Goal: Task Accomplishment & Management: Use online tool/utility

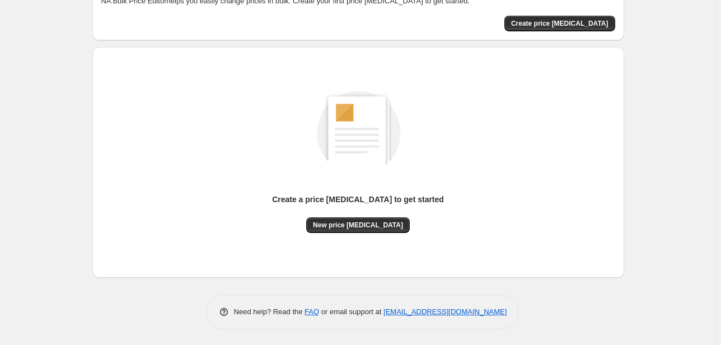
scroll to position [74, 0]
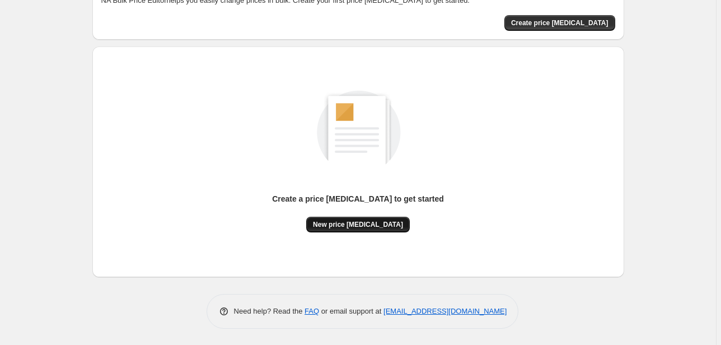
click at [374, 226] on span "New price [MEDICAL_DATA]" at bounding box center [358, 224] width 90 height 9
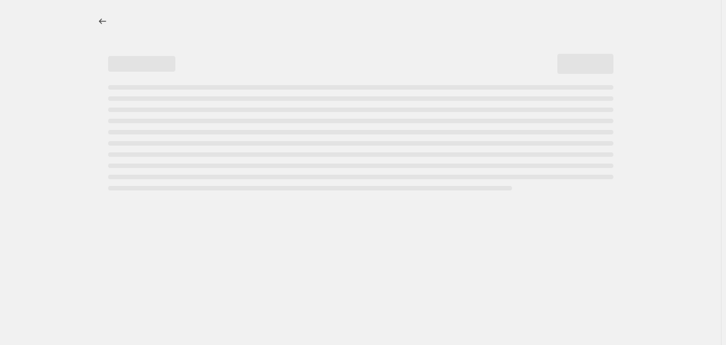
select select "percentage"
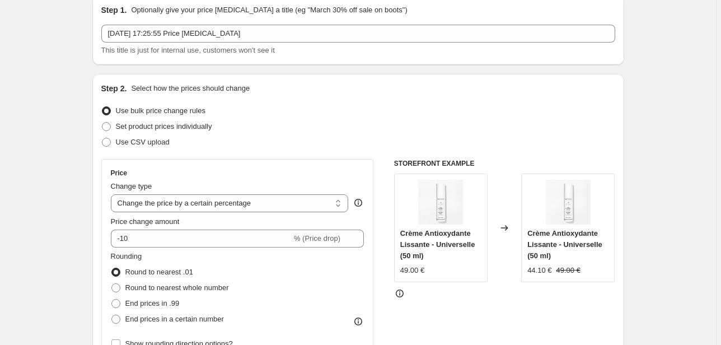
scroll to position [45, 0]
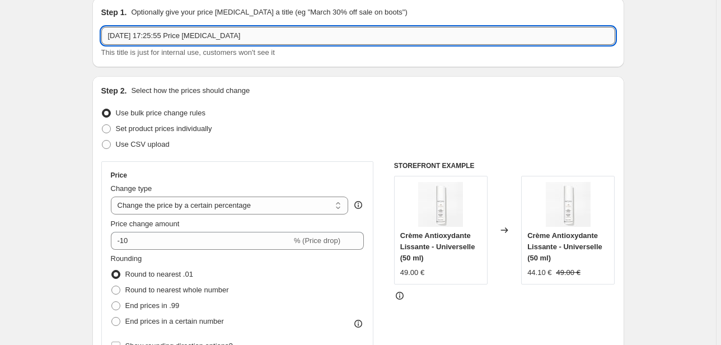
click at [212, 36] on input "15 oct. 2025, 17:25:55 Price change job" at bounding box center [358, 36] width 514 height 18
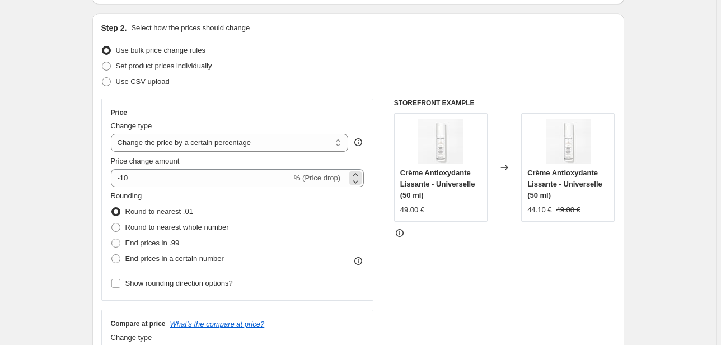
scroll to position [0, 0]
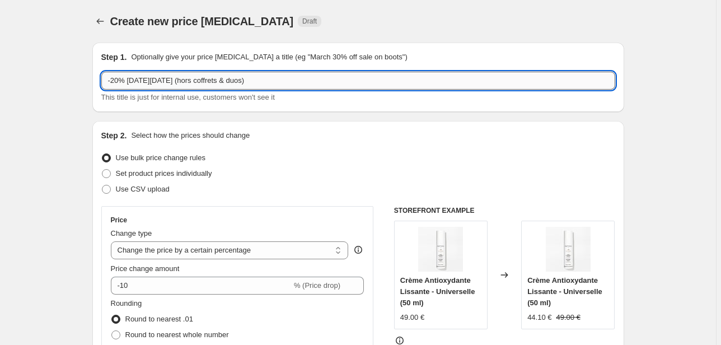
click at [181, 83] on input "-20% BLACK FRIDAY (hors coffrets & duos)" at bounding box center [358, 81] width 514 height 18
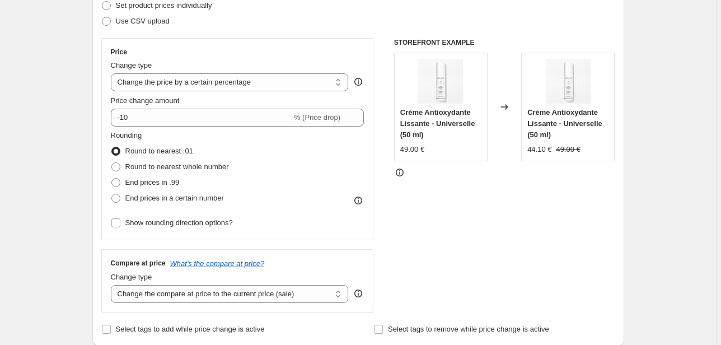
scroll to position [179, 0]
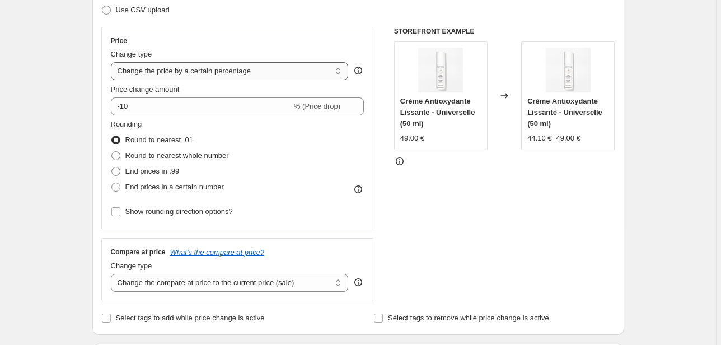
type input "-20% [DATE][DATE] 2025 (hors coffrets & duos)"
click at [222, 69] on select "Change the price to a certain amount Change the price by a certain amount Chang…" at bounding box center [230, 71] width 238 height 18
click at [240, 21] on div "Step 2. Select how the prices should change Use bulk price change rules Set pro…" at bounding box center [358, 138] width 514 height 375
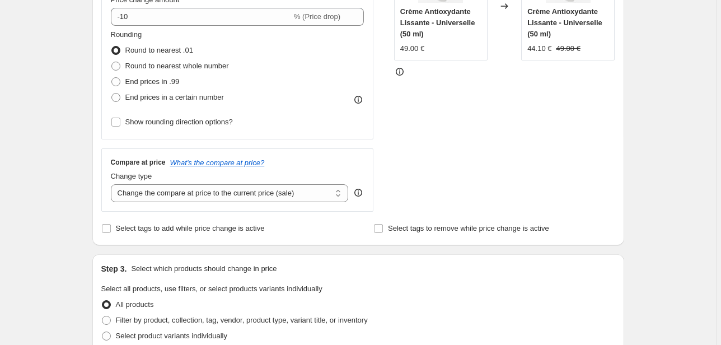
scroll to position [314, 0]
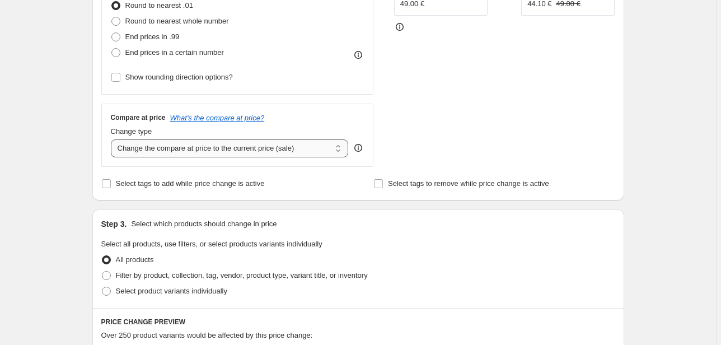
click at [323, 148] on select "Change the compare at price to the current price (sale) Change the compare at p…" at bounding box center [230, 148] width 238 height 18
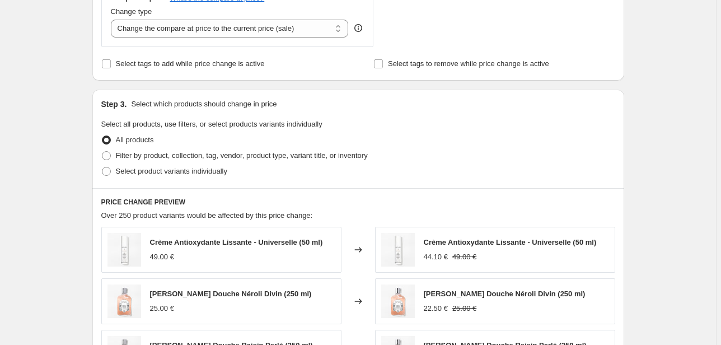
scroll to position [493, 0]
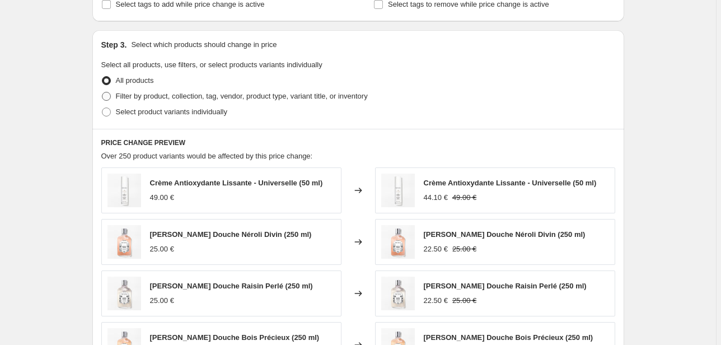
click at [132, 96] on span "Filter by product, collection, tag, vendor, product type, variant title, or inv…" at bounding box center [242, 96] width 252 height 8
click at [102, 92] on input "Filter by product, collection, tag, vendor, product type, variant title, or inv…" at bounding box center [102, 92] width 1 height 1
radio input "true"
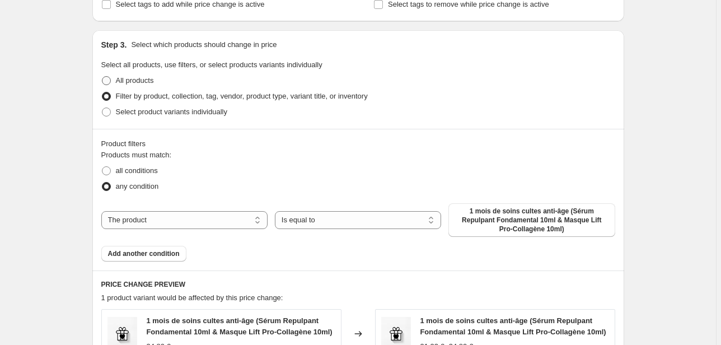
click at [134, 83] on span "All products" at bounding box center [135, 80] width 38 height 8
click at [102, 77] on input "All products" at bounding box center [102, 76] width 1 height 1
radio input "true"
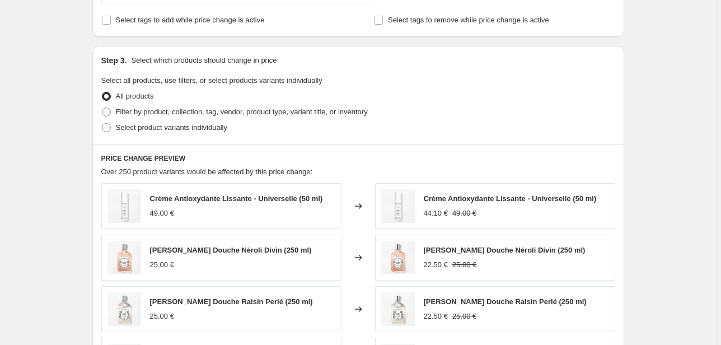
scroll to position [477, 0]
click at [132, 112] on span "Filter by product, collection, tag, vendor, product type, variant title, or inv…" at bounding box center [242, 112] width 252 height 8
click at [102, 108] on input "Filter by product, collection, tag, vendor, product type, variant title, or inv…" at bounding box center [102, 108] width 1 height 1
radio input "true"
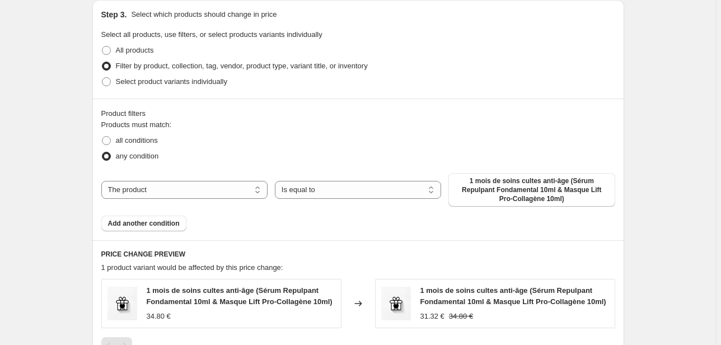
scroll to position [567, 0]
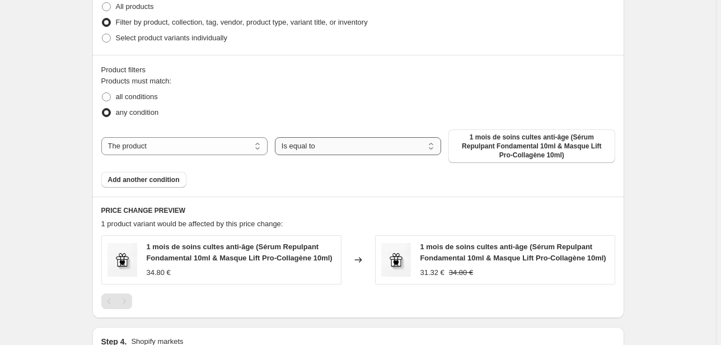
click at [320, 142] on select "Is equal to Is not equal to" at bounding box center [358, 146] width 166 height 18
select select "not_equal"
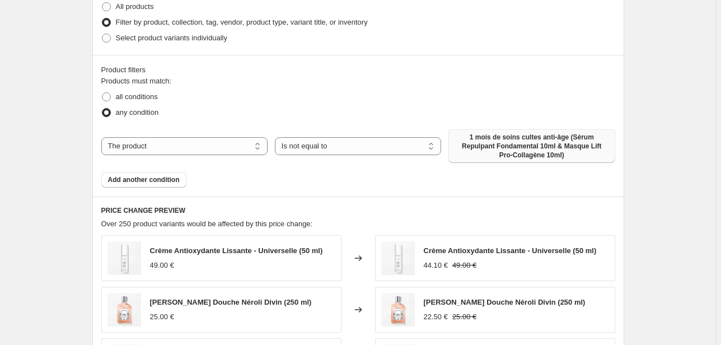
click at [540, 146] on span "1 mois de soins cultes anti-âge (Sérum Repulpant Fondamental 10ml & Masque Lift…" at bounding box center [531, 146] width 153 height 27
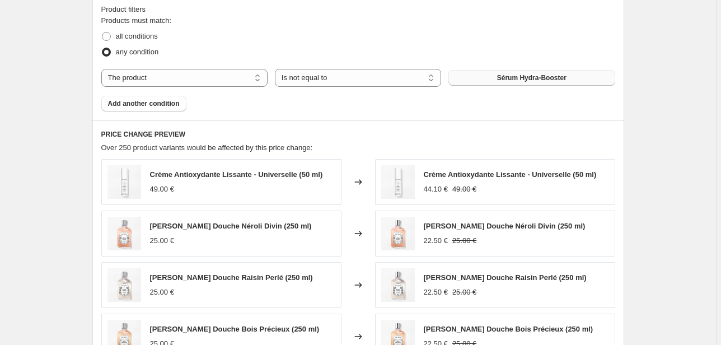
scroll to position [611, 0]
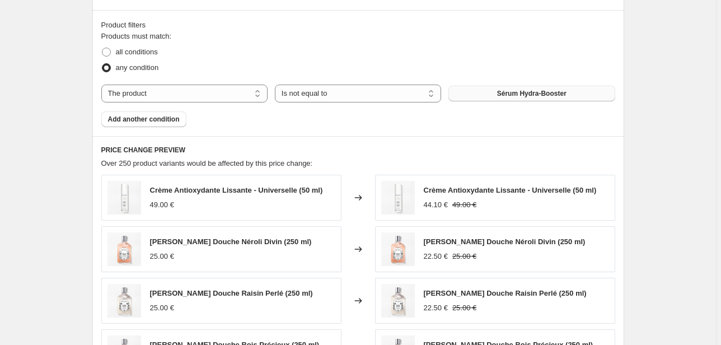
click at [493, 90] on button "Sérum Hydra-Booster" at bounding box center [532, 94] width 166 height 16
click at [535, 89] on span "Gel Yeux Hydratant Défatigant" at bounding box center [532, 93] width 96 height 9
drag, startPoint x: 164, startPoint y: 116, endPoint x: 312, endPoint y: 115, distance: 148.9
click at [335, 115] on div "Products must match: all conditions any condition The product The product's col…" at bounding box center [358, 79] width 514 height 96
click at [172, 116] on span "Add another condition" at bounding box center [144, 119] width 72 height 9
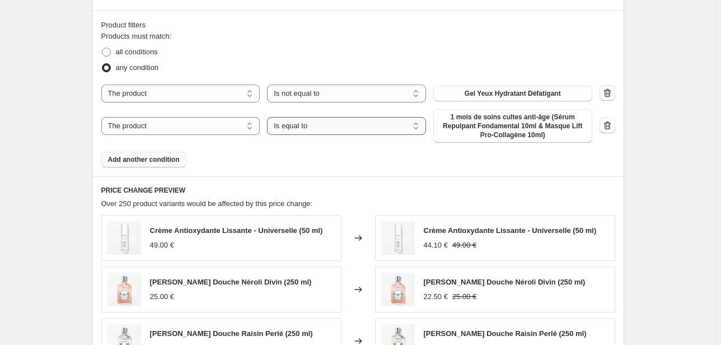
click at [354, 132] on select "Is equal to Is not equal to" at bounding box center [346, 126] width 159 height 18
select select "not_equal"
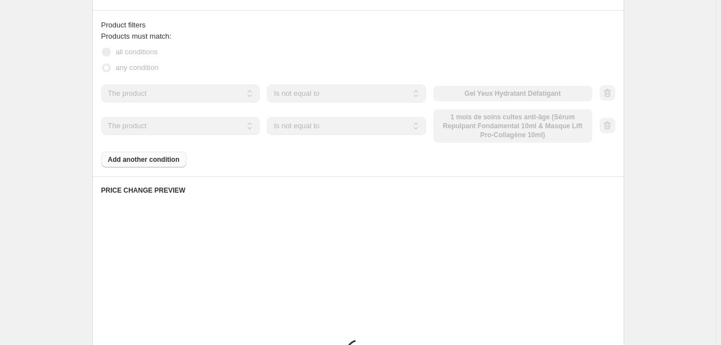
click at [455, 125] on div "The product The product's collection The product's tag The product's vendor The…" at bounding box center [346, 126] width 491 height 34
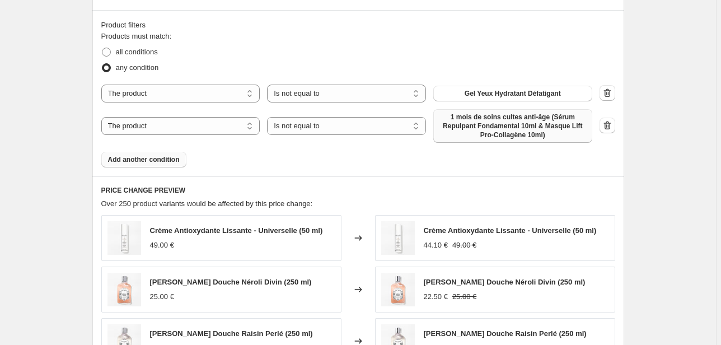
click at [487, 132] on span "1 mois de soins cultes anti-âge (Sérum Repulpant Fondamental 10ml & Masque Lift…" at bounding box center [513, 126] width 146 height 27
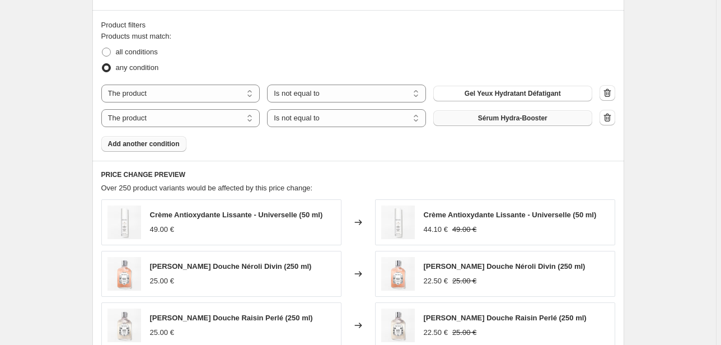
click at [158, 143] on span "Add another condition" at bounding box center [144, 143] width 72 height 9
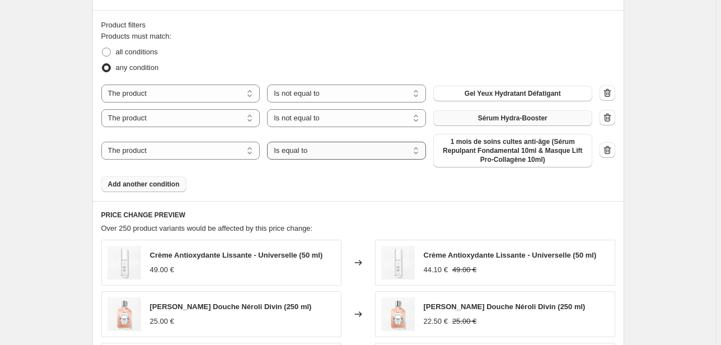
click at [327, 156] on select "Is equal to Is not equal to" at bounding box center [346, 151] width 159 height 18
click at [317, 155] on select "Is equal to Is not equal to" at bounding box center [346, 151] width 159 height 18
select select "not_equal"
click at [482, 153] on span "1 mois de soins cultes anti-âge (Sérum Repulpant Fondamental 10ml & Masque Lift…" at bounding box center [513, 150] width 146 height 27
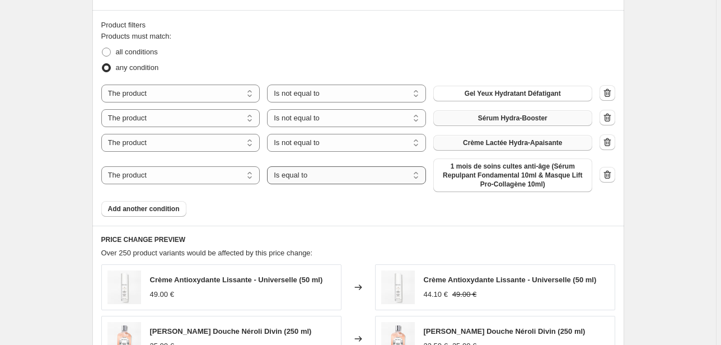
click at [322, 181] on select "Is equal to Is not equal to" at bounding box center [346, 175] width 159 height 18
select select "not_equal"
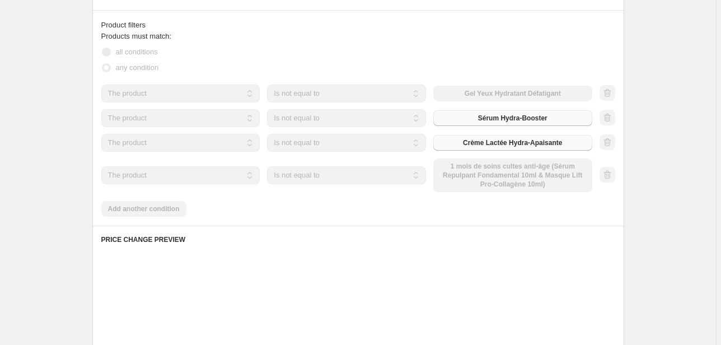
click at [508, 176] on div "The product The product's collection The product's tag The product's vendor The…" at bounding box center [346, 175] width 491 height 34
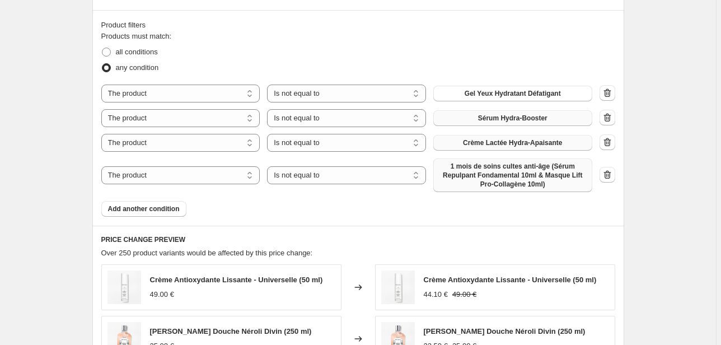
click at [511, 178] on span "1 mois de soins cultes anti-âge (Sérum Repulpant Fondamental 10ml & Masque Lift…" at bounding box center [513, 175] width 146 height 27
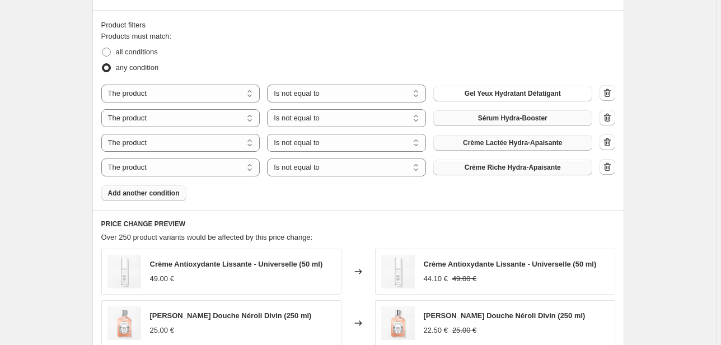
click at [133, 195] on span "Add another condition" at bounding box center [144, 193] width 72 height 9
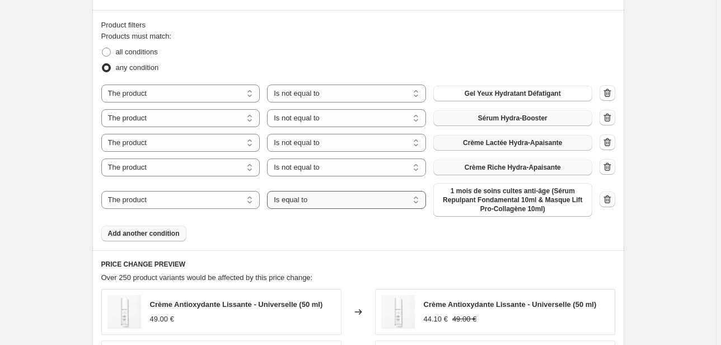
click at [325, 204] on select "Is equal to Is not equal to" at bounding box center [346, 200] width 159 height 18
select select "not_equal"
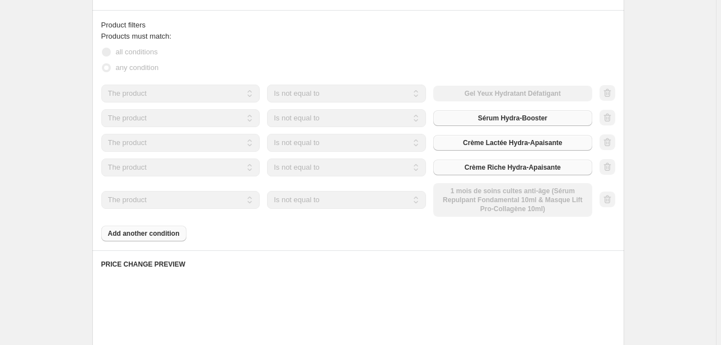
click at [499, 203] on div "The product The product's collection The product's tag The product's vendor The…" at bounding box center [346, 200] width 491 height 34
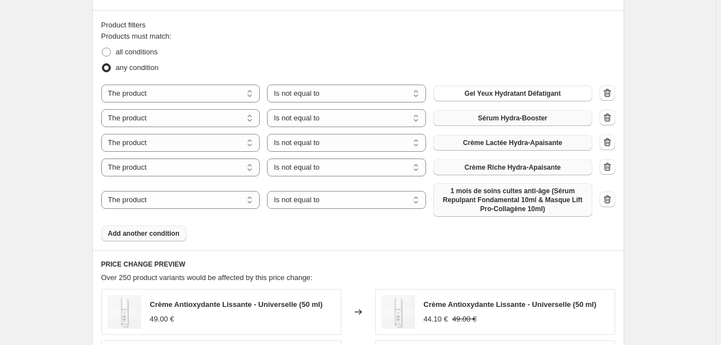
click at [499, 204] on span "1 mois de soins cultes anti-âge (Sérum Repulpant Fondamental 10ml & Masque Lift…" at bounding box center [513, 199] width 146 height 27
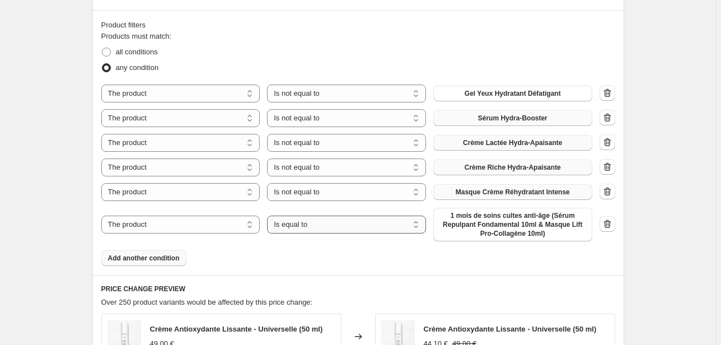
click at [305, 228] on select "Is equal to Is not equal to" at bounding box center [346, 225] width 159 height 18
select select "not_equal"
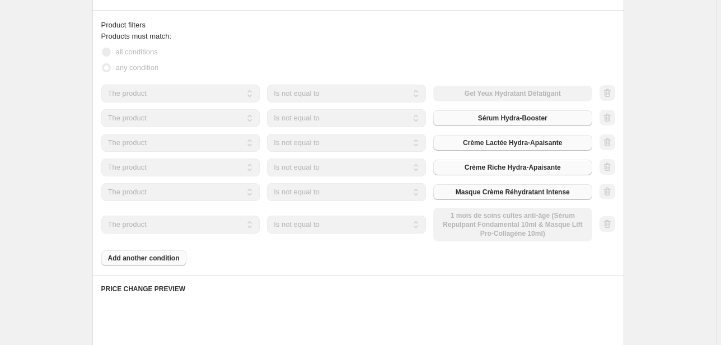
click at [503, 228] on div "The product The product's collection The product's tag The product's vendor The…" at bounding box center [346, 225] width 491 height 34
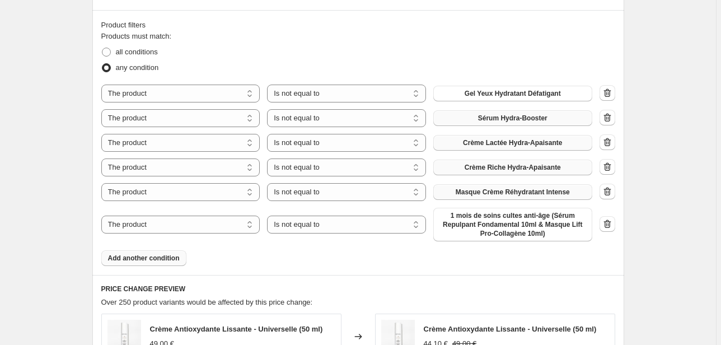
click at [503, 229] on span "1 mois de soins cultes anti-âge (Sérum Repulpant Fondamental 10ml & Masque Lift…" at bounding box center [513, 224] width 146 height 27
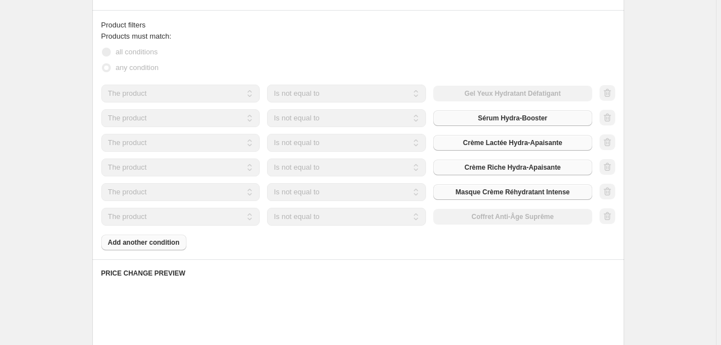
click at [134, 240] on div "Products must match: all conditions any condition The product The product's col…" at bounding box center [358, 140] width 514 height 219
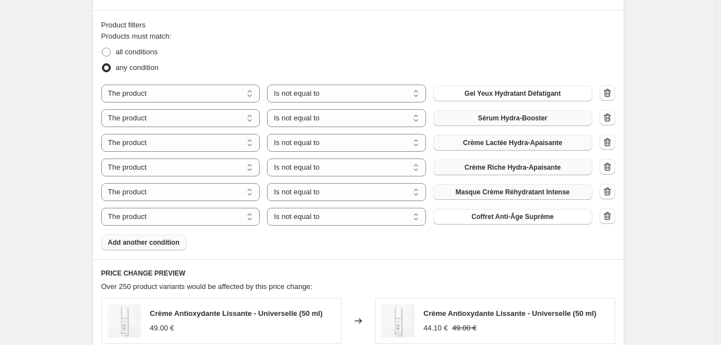
click at [154, 244] on span "Add another condition" at bounding box center [144, 242] width 72 height 9
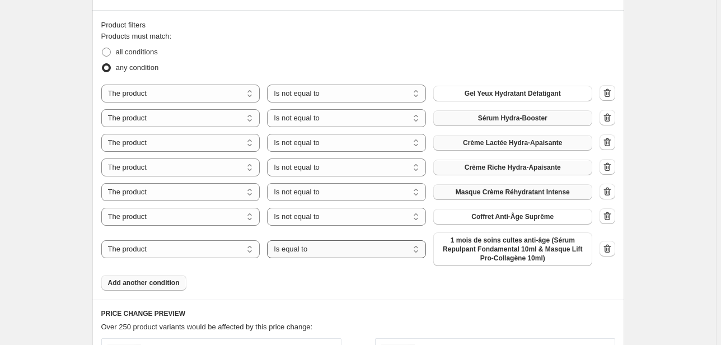
click at [324, 252] on select "Is equal to Is not equal to" at bounding box center [346, 249] width 159 height 18
select select "not_equal"
drag, startPoint x: 383, startPoint y: 249, endPoint x: 376, endPoint y: 256, distance: 10.3
click at [383, 249] on select "Is equal to Is not equal to" at bounding box center [346, 249] width 159 height 18
click at [501, 247] on span "1 mois de soins cultes anti-âge (Sérum Repulpant Fondamental 10ml & Masque Lift…" at bounding box center [513, 249] width 146 height 27
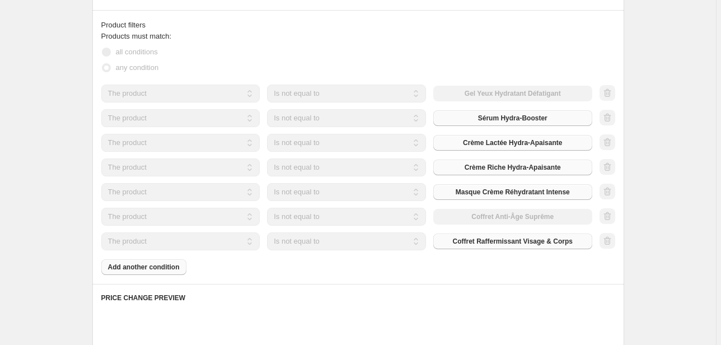
click at [139, 265] on div "Products must match: all conditions any condition The product The product's col…" at bounding box center [358, 153] width 514 height 244
click at [155, 267] on div "Products must match: all conditions any condition The product The product's col…" at bounding box center [358, 153] width 514 height 244
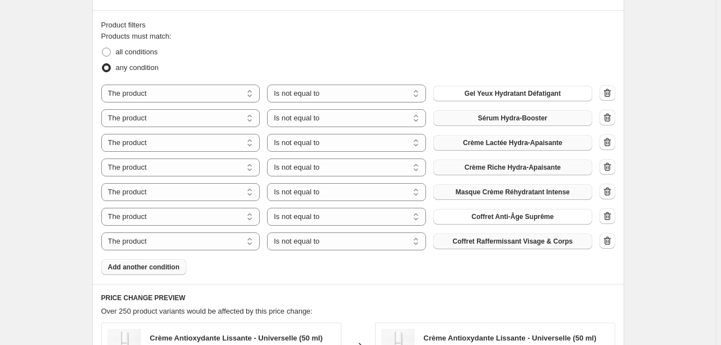
click at [161, 267] on span "Add another condition" at bounding box center [144, 267] width 72 height 9
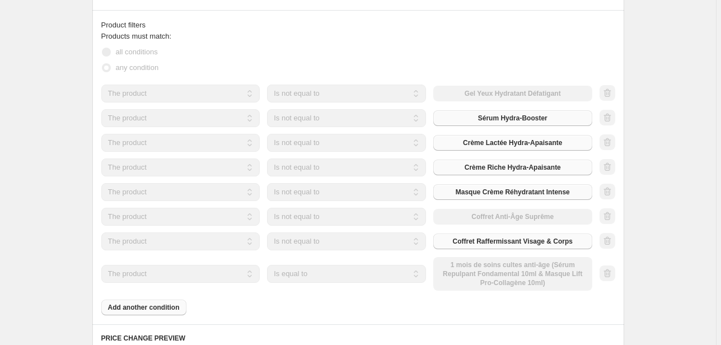
click at [316, 275] on select "Is equal to Is not equal to" at bounding box center [346, 274] width 159 height 18
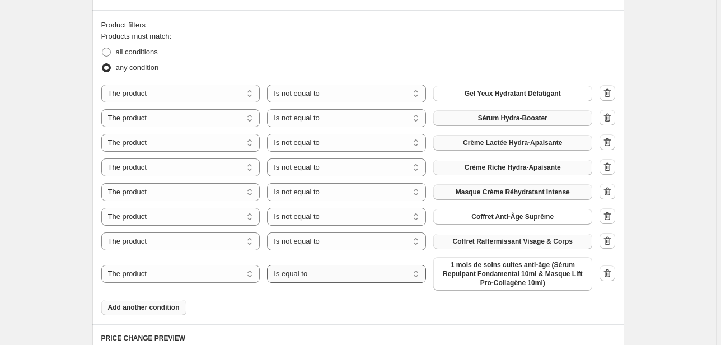
click at [316, 275] on select "Is equal to Is not equal to" at bounding box center [346, 274] width 159 height 18
select select "not_equal"
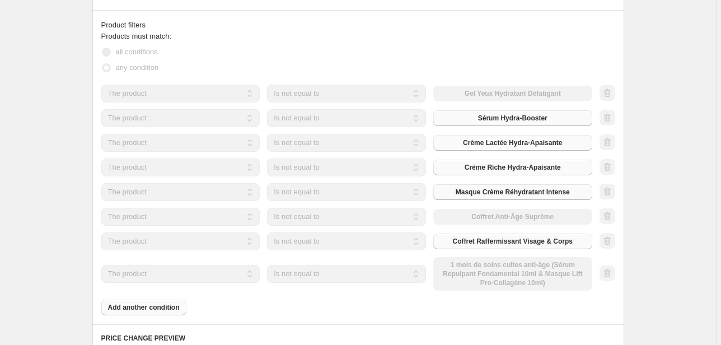
click at [460, 282] on div "The product The product's collection The product's tag The product's vendor The…" at bounding box center [346, 274] width 491 height 34
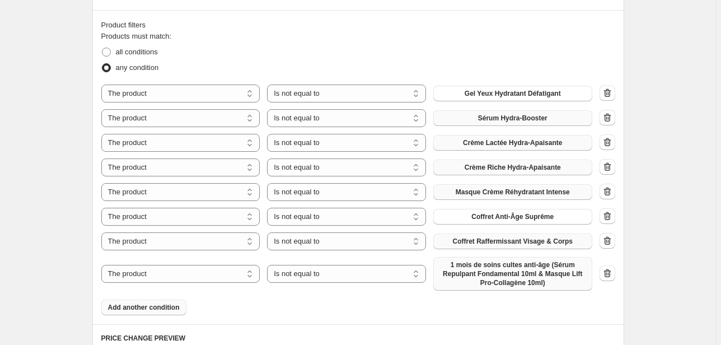
click at [471, 278] on span "1 mois de soins cultes anti-âge (Sérum Repulpant Fondamental 10ml & Masque Lift…" at bounding box center [513, 273] width 146 height 27
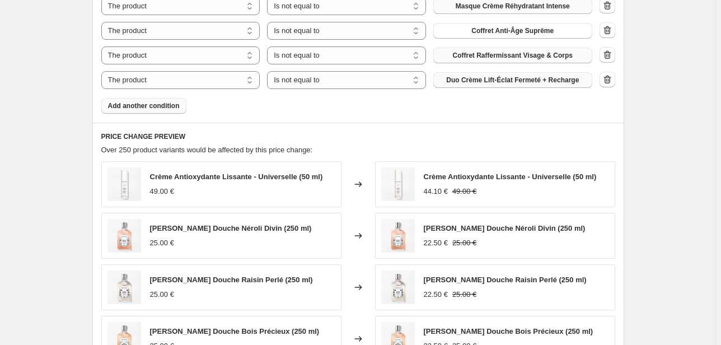
scroll to position [746, 0]
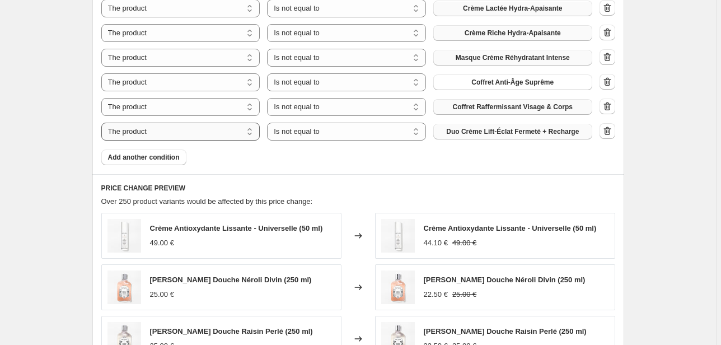
click at [148, 137] on select "The product The product's collection The product's tag The product's vendor The…" at bounding box center [180, 132] width 159 height 18
click at [144, 150] on button "Add another condition" at bounding box center [143, 158] width 85 height 16
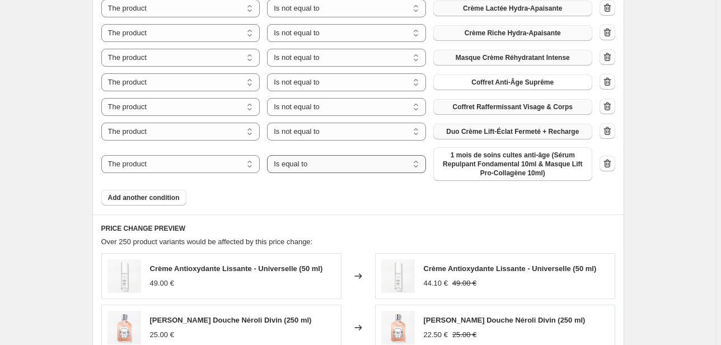
click at [329, 167] on select "Is equal to Is not equal to" at bounding box center [346, 164] width 159 height 18
select select "not_equal"
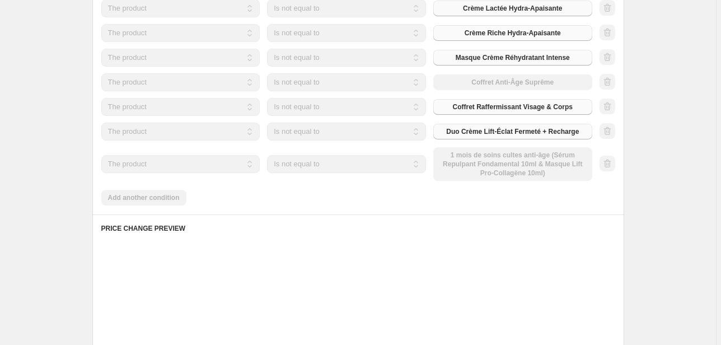
click at [481, 170] on div "The product The product's collection The product's tag The product's vendor The…" at bounding box center [346, 164] width 491 height 34
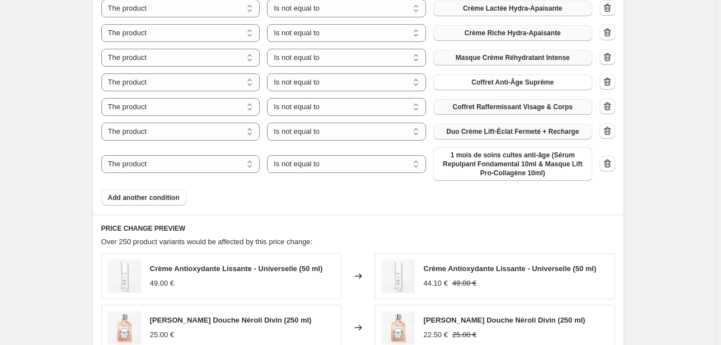
click at [481, 170] on span "1 mois de soins cultes anti-âge (Sérum Repulpant Fondamental 10ml & Masque Lift…" at bounding box center [513, 164] width 146 height 27
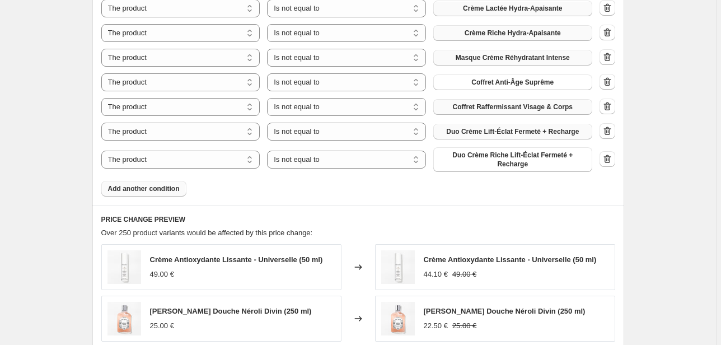
click at [137, 186] on span "Add another condition" at bounding box center [144, 188] width 72 height 9
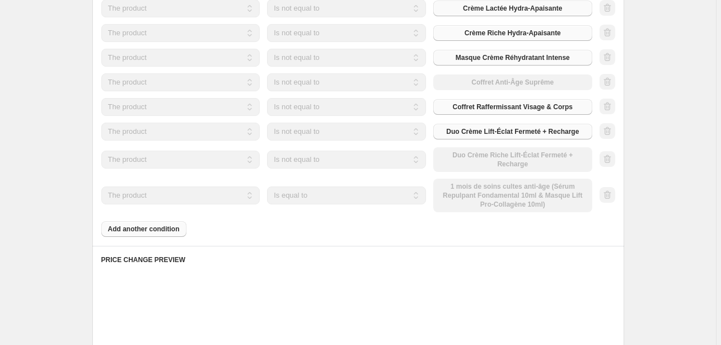
click at [310, 198] on select "Is equal to Is not equal to" at bounding box center [346, 195] width 159 height 18
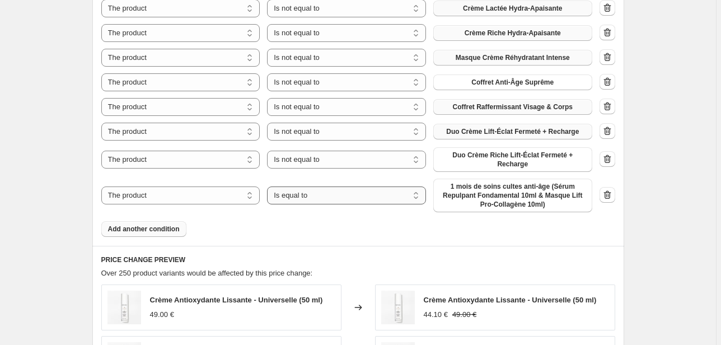
select select "not_equal"
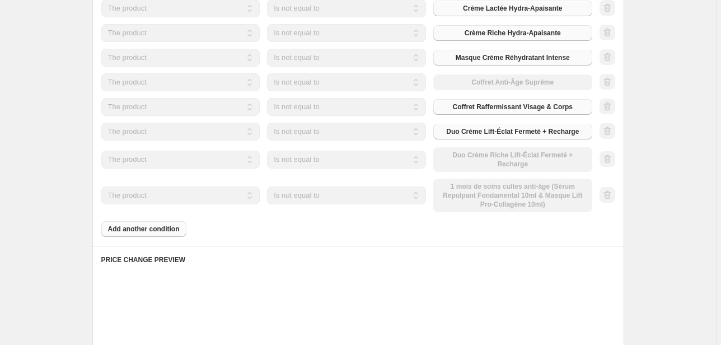
click at [447, 201] on div "The product The product's collection The product's tag The product's vendor The…" at bounding box center [346, 196] width 491 height 34
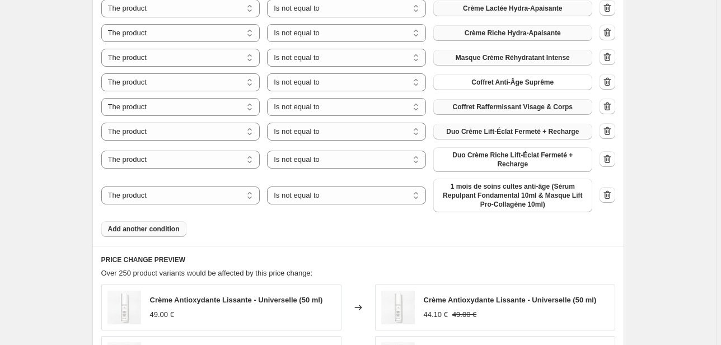
click at [460, 201] on span "1 mois de soins cultes anti-âge (Sérum Repulpant Fondamental 10ml & Masque Lift…" at bounding box center [513, 195] width 146 height 27
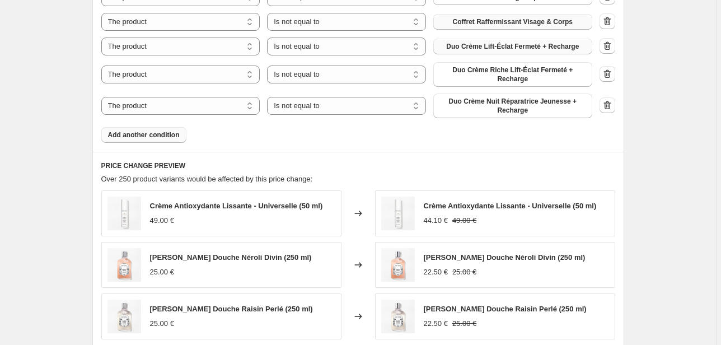
scroll to position [791, 0]
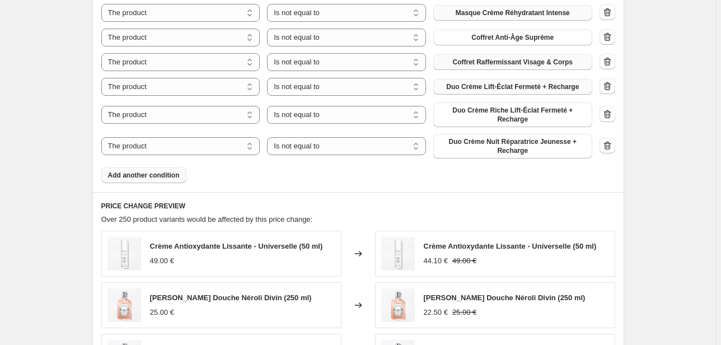
click at [134, 178] on span "Add another condition" at bounding box center [144, 175] width 72 height 9
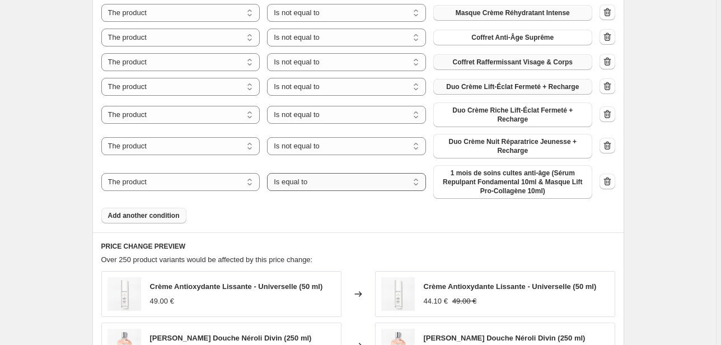
click at [332, 184] on select "Is equal to Is not equal to" at bounding box center [346, 182] width 159 height 18
select select "not_equal"
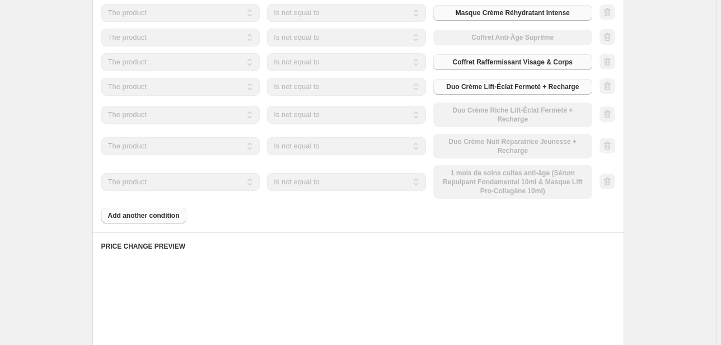
click at [488, 175] on div "The product The product's collection The product's tag The product's vendor The…" at bounding box center [346, 182] width 491 height 34
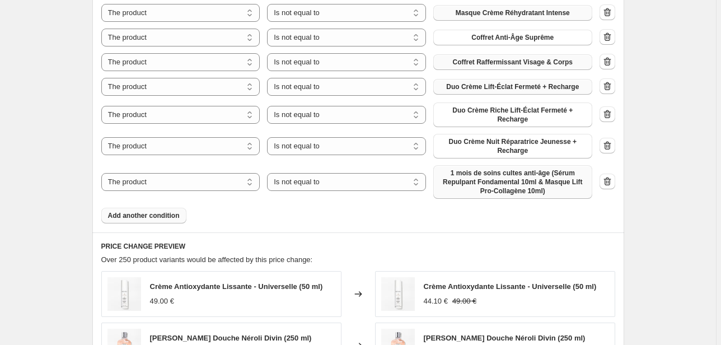
click at [488, 183] on span "1 mois de soins cultes anti-âge (Sérum Repulpant Fondamental 10ml & Masque Lift…" at bounding box center [513, 182] width 146 height 27
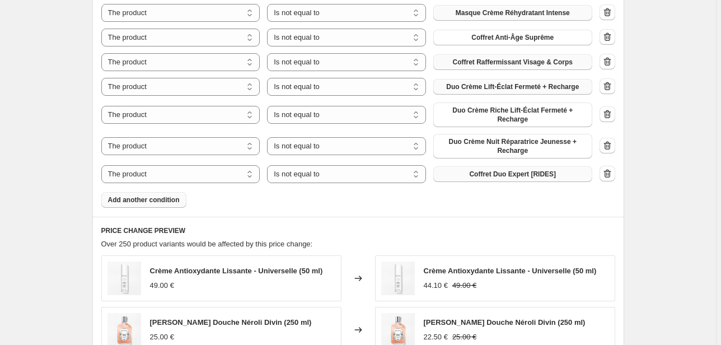
click at [156, 197] on span "Add another condition" at bounding box center [144, 199] width 72 height 9
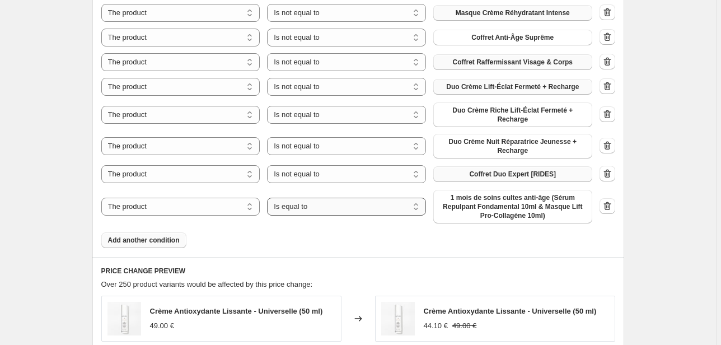
click at [310, 210] on select "Is equal to Is not equal to" at bounding box center [346, 207] width 159 height 18
select select "not_equal"
click at [489, 199] on span "1 mois de soins cultes anti-âge (Sérum Repulpant Fondamental 10ml & Masque Lift…" at bounding box center [513, 206] width 146 height 27
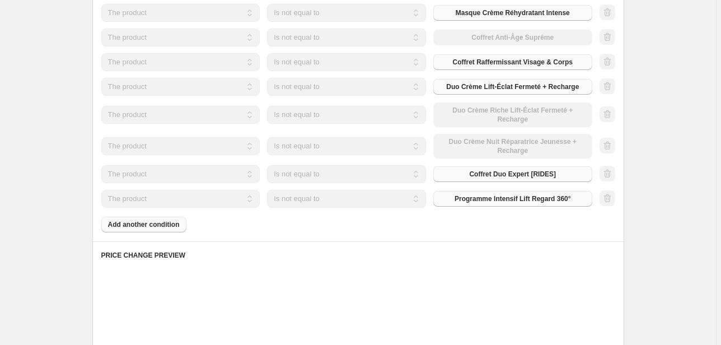
click at [156, 228] on div "Products must match: all conditions any condition The product The product's col…" at bounding box center [358, 42] width 514 height 381
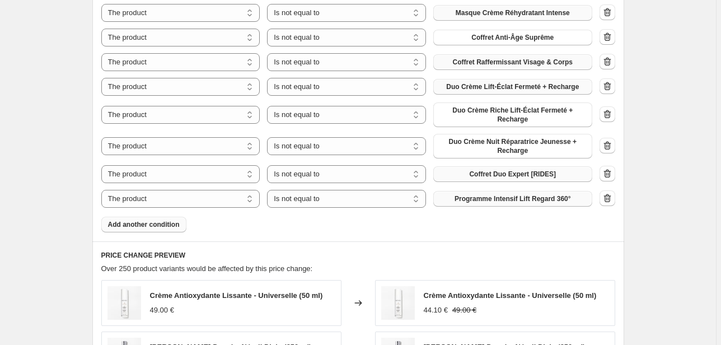
click at [156, 228] on button "Add another condition" at bounding box center [143, 225] width 85 height 16
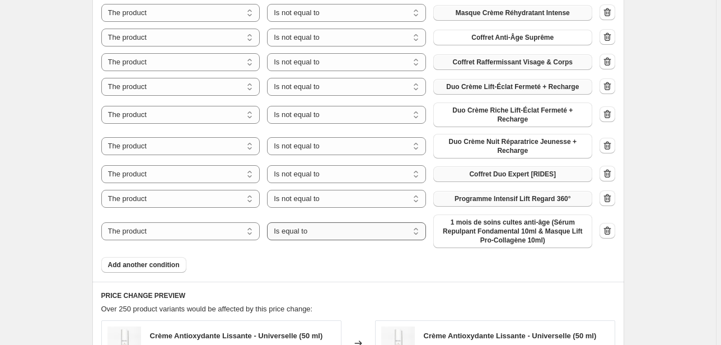
click at [324, 233] on select "Is equal to Is not equal to" at bounding box center [346, 231] width 159 height 18
select select "not_equal"
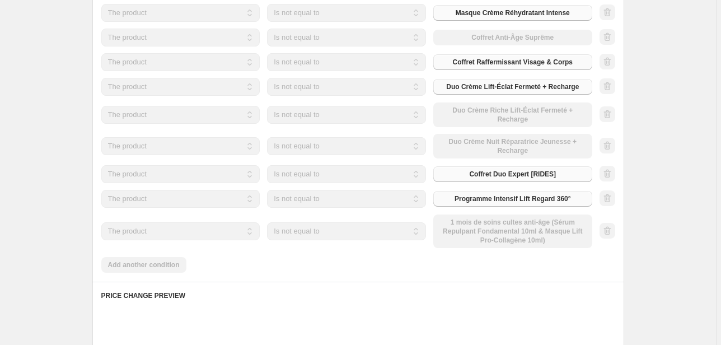
click at [464, 236] on div "The product The product's collection The product's tag The product's vendor The…" at bounding box center [346, 231] width 491 height 34
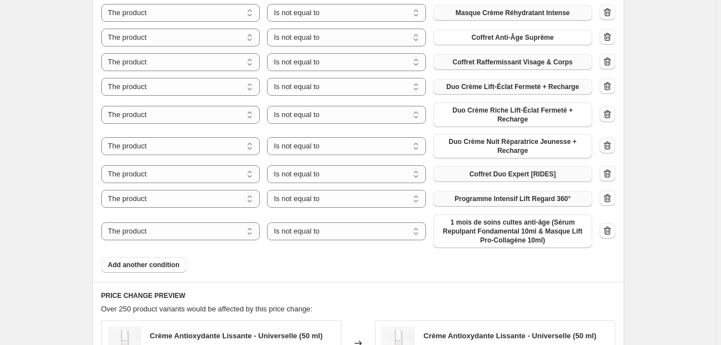
click at [475, 238] on span "1 mois de soins cultes anti-âge (Sérum Repulpant Fondamental 10ml & Masque Lift…" at bounding box center [513, 231] width 146 height 27
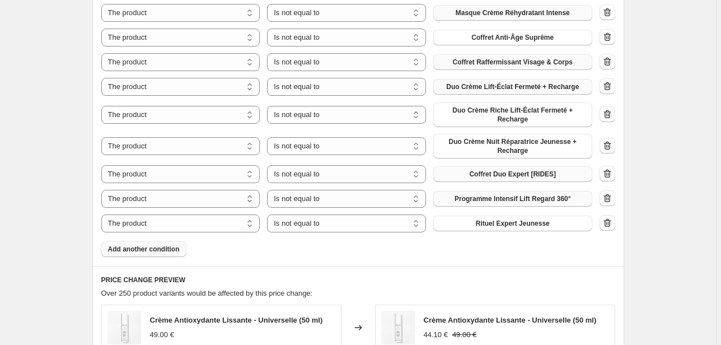
click at [168, 255] on button "Add another condition" at bounding box center [143, 249] width 85 height 16
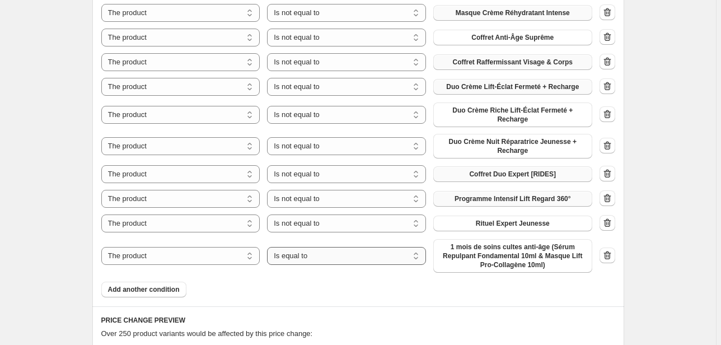
click at [318, 258] on select "Is equal to Is not equal to" at bounding box center [346, 256] width 159 height 18
select select "not_equal"
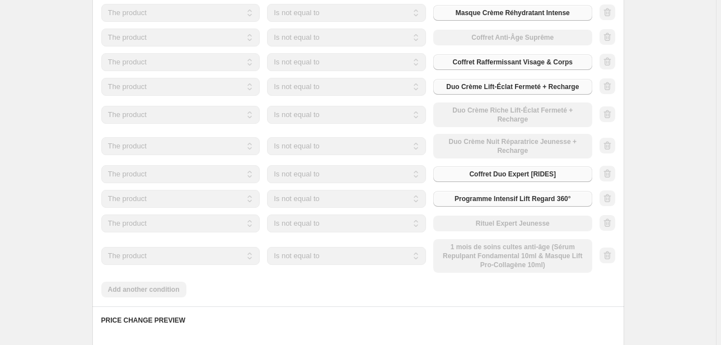
click at [484, 259] on div "The product The product's collection The product's tag The product's vendor The…" at bounding box center [346, 256] width 491 height 34
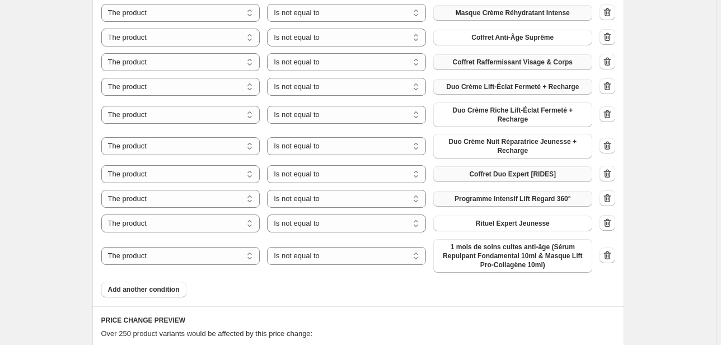
click at [484, 259] on span "1 mois de soins cultes anti-âge (Sérum Repulpant Fondamental 10ml & Masque Lift…" at bounding box center [513, 255] width 146 height 27
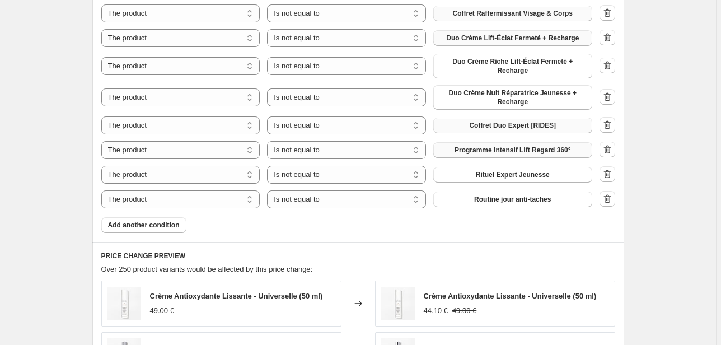
scroll to position [880, 0]
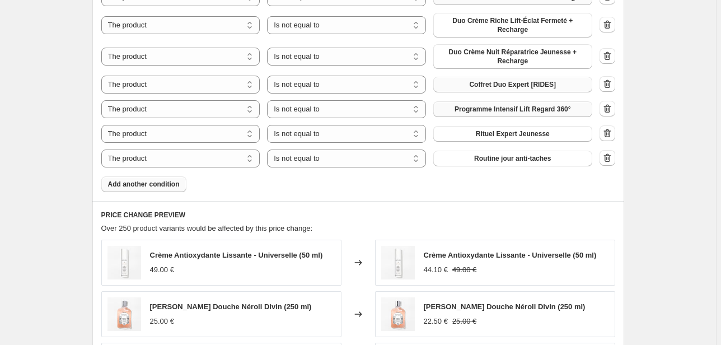
click at [134, 183] on span "Add another condition" at bounding box center [144, 184] width 72 height 9
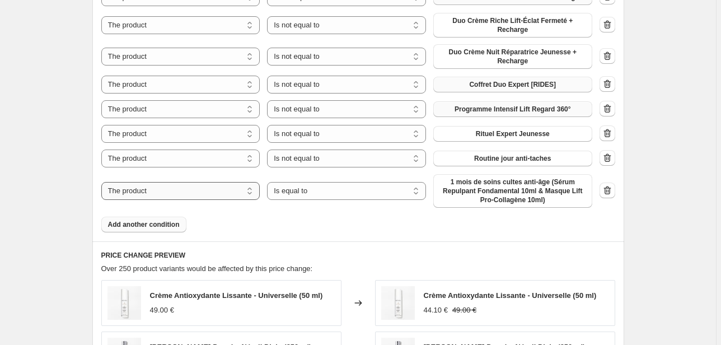
click at [212, 194] on select "The product The product's collection The product's tag The product's vendor The…" at bounding box center [180, 191] width 159 height 18
click at [347, 202] on div "The product The product's collection The product's tag The product's vendor The…" at bounding box center [346, 191] width 491 height 34
click at [341, 196] on select "Is equal to Is not equal to" at bounding box center [346, 191] width 159 height 18
select select "not_equal"
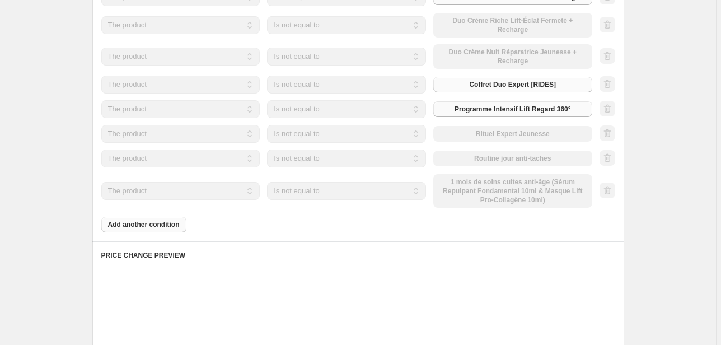
click at [495, 206] on div "The product The product's collection The product's tag The product's vendor The…" at bounding box center [346, 191] width 491 height 34
click at [495, 196] on div "The product The product's collection The product's tag The product's vendor The…" at bounding box center [346, 191] width 491 height 34
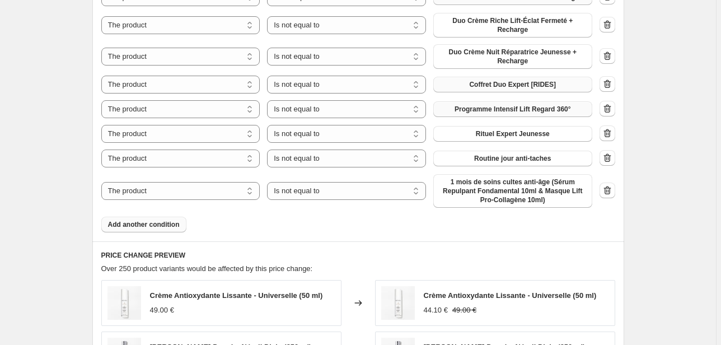
click at [495, 196] on span "1 mois de soins cultes anti-âge (Sérum Repulpant Fondamental 10ml & Masque Lift…" at bounding box center [513, 191] width 146 height 27
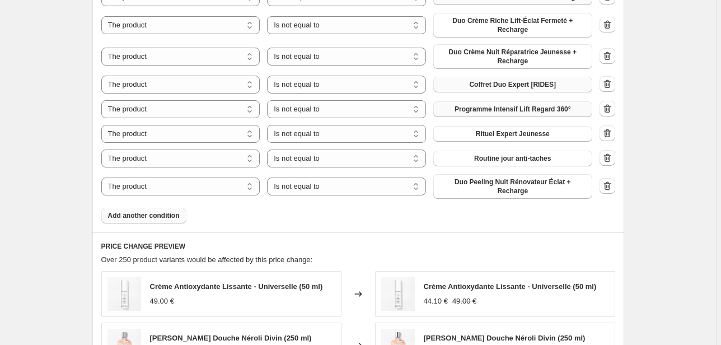
click at [128, 217] on span "Add another condition" at bounding box center [144, 215] width 72 height 9
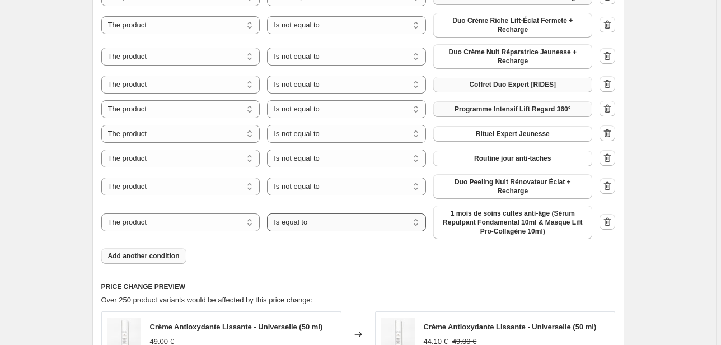
click at [324, 229] on select "Is equal to Is not equal to" at bounding box center [346, 222] width 159 height 18
select select "not_equal"
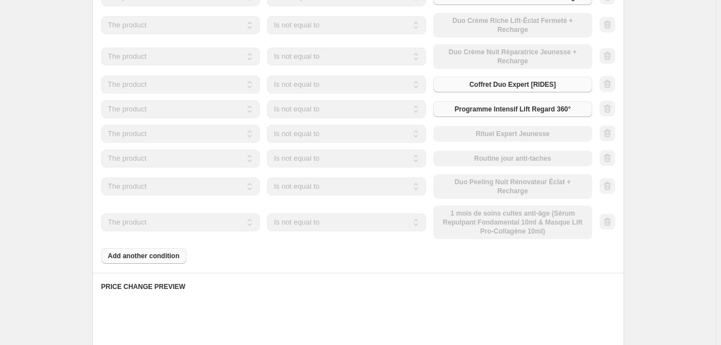
click at [482, 231] on div "The product The product's collection The product's tag The product's vendor The…" at bounding box center [346, 222] width 491 height 34
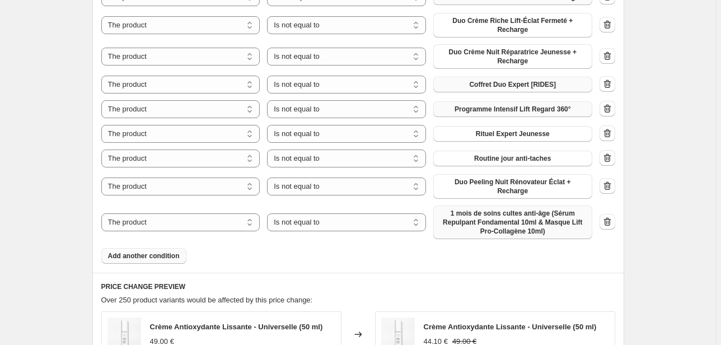
click at [482, 230] on span "1 mois de soins cultes anti-âge (Sérum Repulpant Fondamental 10ml & Masque Lift…" at bounding box center [513, 222] width 146 height 27
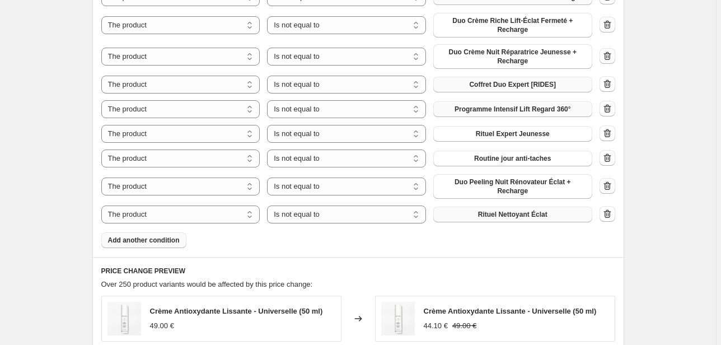
click at [132, 238] on span "Add another condition" at bounding box center [144, 240] width 72 height 9
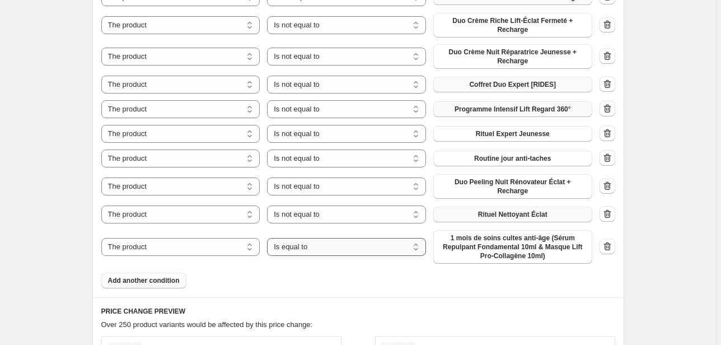
click at [314, 251] on select "Is equal to Is not equal to" at bounding box center [346, 247] width 159 height 18
select select "not_equal"
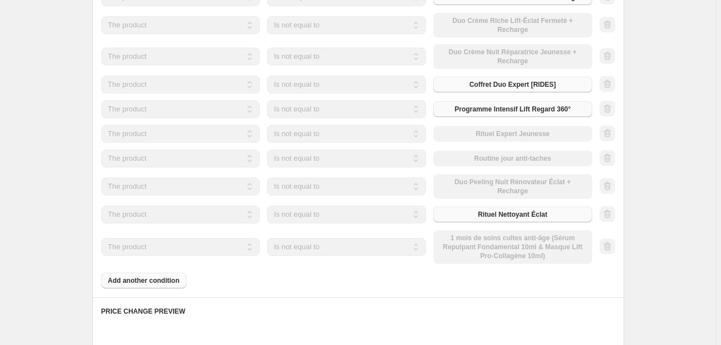
click at [456, 244] on div "The product The product's collection The product's tag The product's vendor The…" at bounding box center [346, 247] width 491 height 34
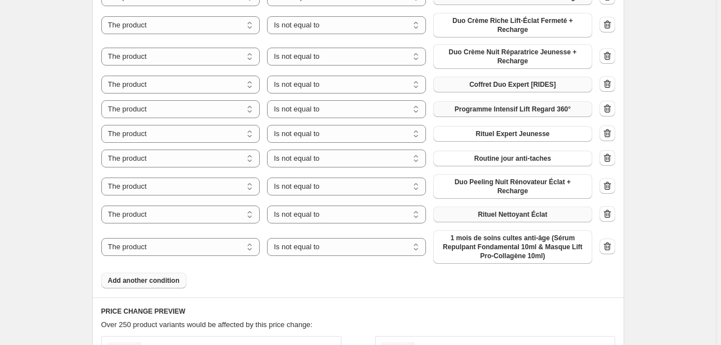
click at [456, 244] on span "1 mois de soins cultes anti-âge (Sérum Repulpant Fondamental 10ml & Masque Lift…" at bounding box center [513, 246] width 146 height 27
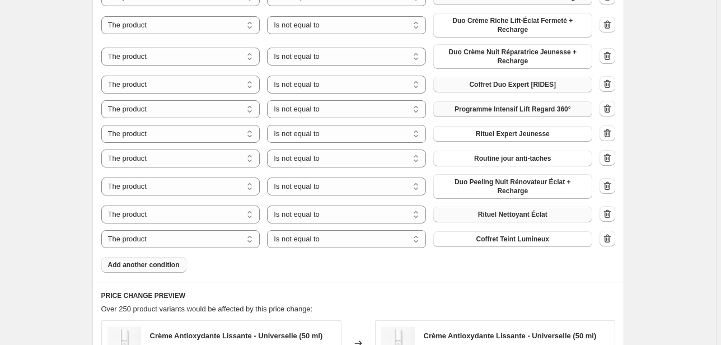
click at [146, 258] on button "Add another condition" at bounding box center [143, 265] width 85 height 16
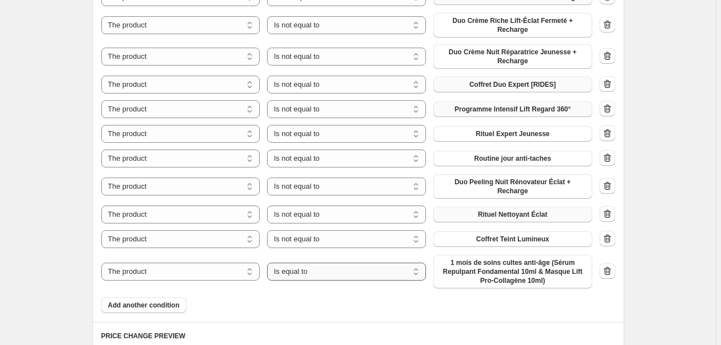
click at [329, 273] on select "Is equal to Is not equal to" at bounding box center [346, 272] width 159 height 18
select select "not_equal"
click at [465, 274] on span "1 mois de soins cultes anti-âge (Sérum Repulpant Fondamental 10ml & Masque Lift…" at bounding box center [513, 271] width 146 height 27
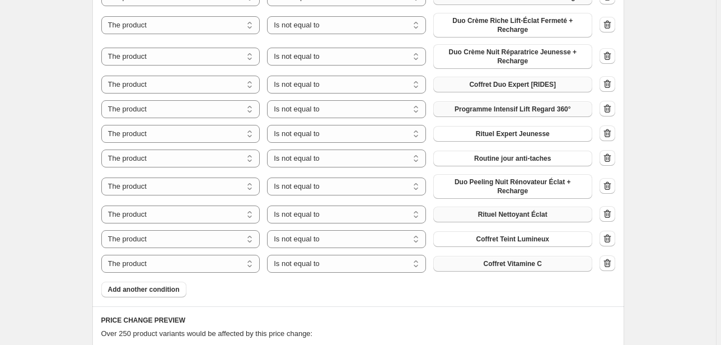
scroll to position [1015, 0]
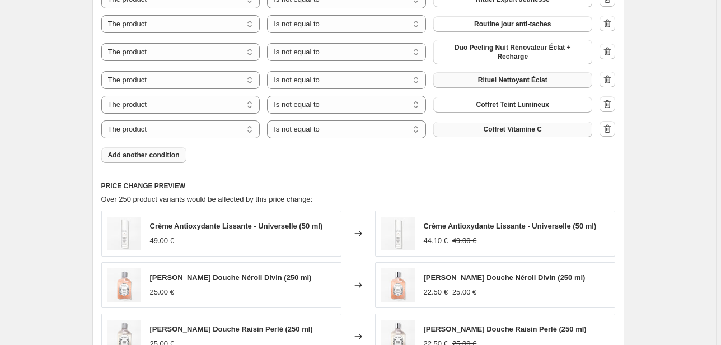
click at [159, 157] on span "Add another condition" at bounding box center [144, 155] width 72 height 9
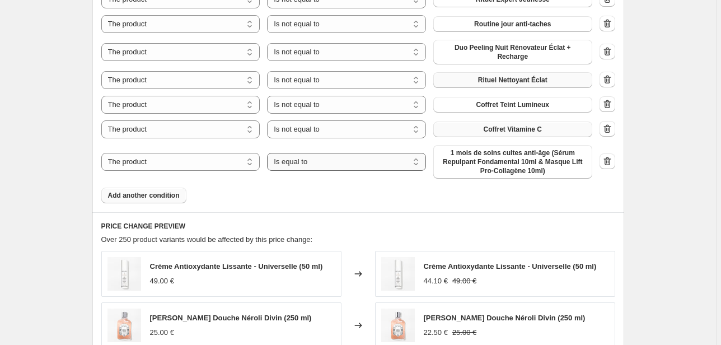
drag, startPoint x: 340, startPoint y: 166, endPoint x: 333, endPoint y: 170, distance: 7.8
click at [340, 166] on select "Is equal to Is not equal to" at bounding box center [346, 162] width 159 height 18
select select "not_equal"
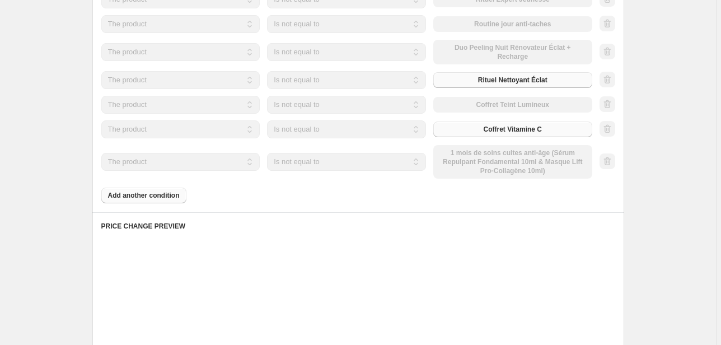
click at [466, 165] on div "The product The product's collection The product's tag The product's vendor The…" at bounding box center [346, 162] width 491 height 34
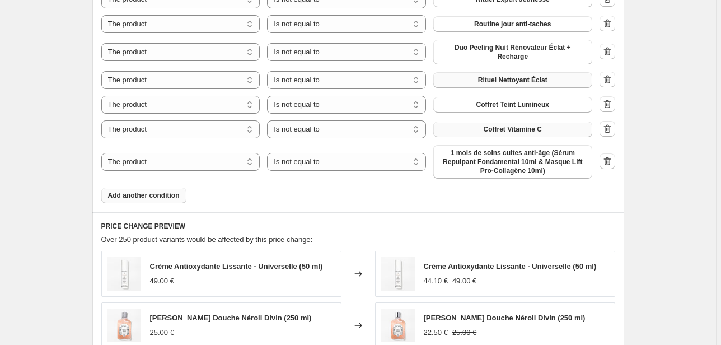
click at [470, 166] on span "1 mois de soins cultes anti-âge (Sérum Repulpant Fondamental 10ml & Masque Lift…" at bounding box center [513, 161] width 146 height 27
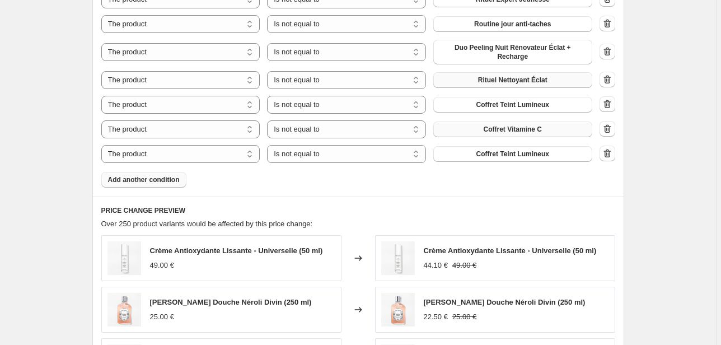
click at [144, 181] on span "Add another condition" at bounding box center [144, 179] width 72 height 9
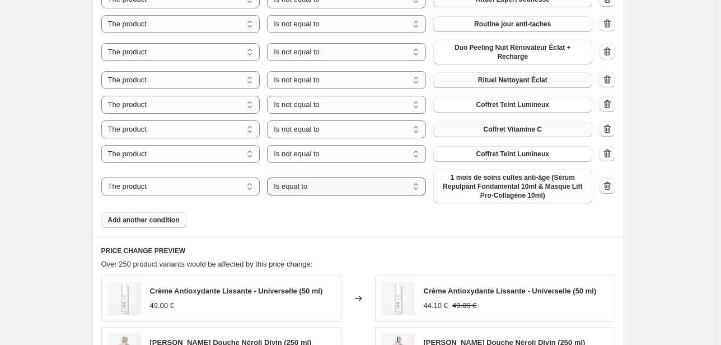
click at [312, 190] on select "Is equal to Is not equal to" at bounding box center [346, 187] width 159 height 18
select select "not_equal"
click at [456, 191] on span "1 mois de soins cultes anti-âge (Sérum Repulpant Fondamental 10ml & Masque Lift…" at bounding box center [513, 186] width 146 height 27
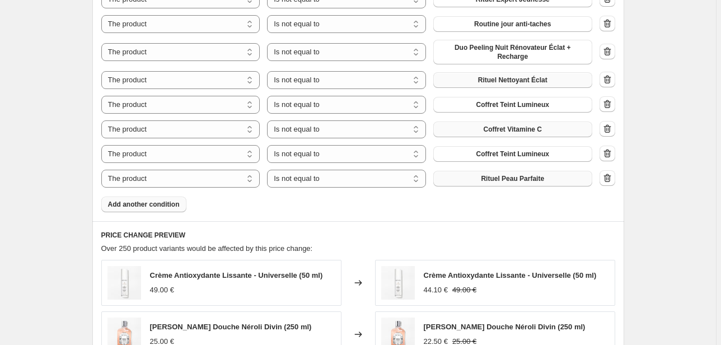
click at [142, 200] on span "Add another condition" at bounding box center [144, 204] width 72 height 9
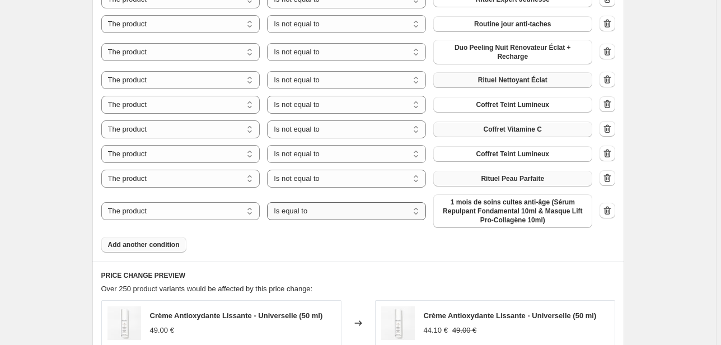
click at [312, 218] on select "Is equal to Is not equal to" at bounding box center [346, 211] width 159 height 18
select select "not_equal"
click at [469, 217] on span "1 mois de soins cultes anti-âge (Sérum Repulpant Fondamental 10ml & Masque Lift…" at bounding box center [513, 211] width 146 height 27
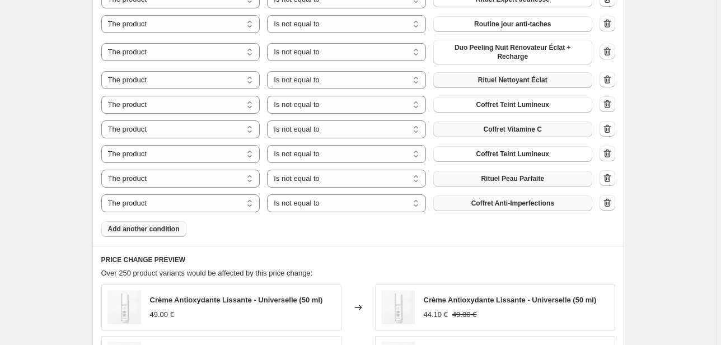
click at [122, 226] on span "Add another condition" at bounding box center [144, 229] width 72 height 9
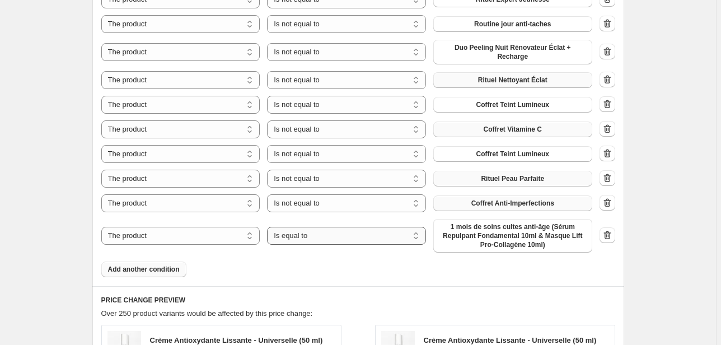
click at [302, 239] on select "Is equal to Is not equal to" at bounding box center [346, 236] width 159 height 18
select select "not_equal"
click at [477, 235] on span "1 mois de soins cultes anti-âge (Sérum Repulpant Fondamental 10ml & Masque Lift…" at bounding box center [513, 235] width 146 height 27
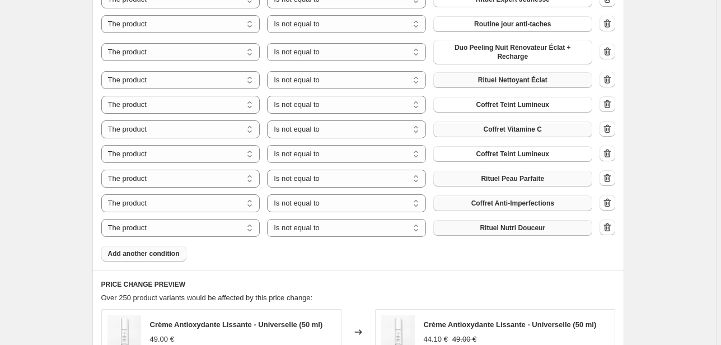
click at [154, 254] on span "Add another condition" at bounding box center [144, 253] width 72 height 9
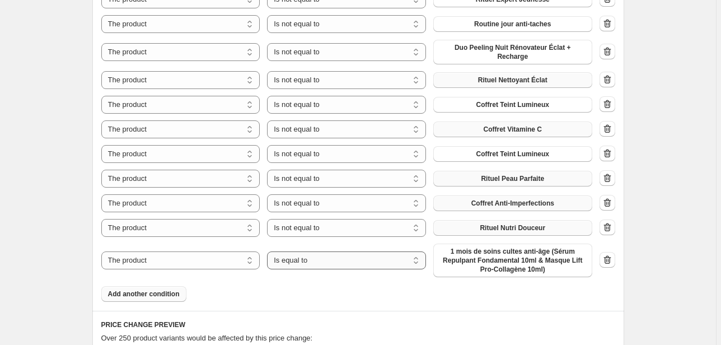
click at [318, 258] on select "Is equal to Is not equal to" at bounding box center [346, 260] width 159 height 18
click at [269, 251] on select "Is equal to Is not equal to" at bounding box center [346, 260] width 159 height 18
click at [309, 267] on select "Is equal to Is not equal to" at bounding box center [346, 260] width 159 height 18
select select "not_equal"
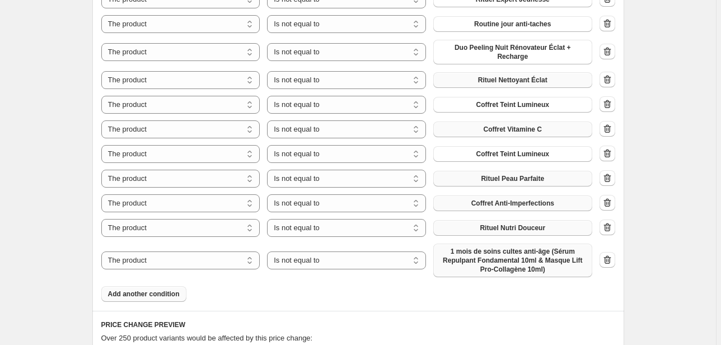
click at [491, 267] on span "1 mois de soins cultes anti-âge (Sérum Repulpant Fondamental 10ml & Masque Lift…" at bounding box center [513, 260] width 146 height 27
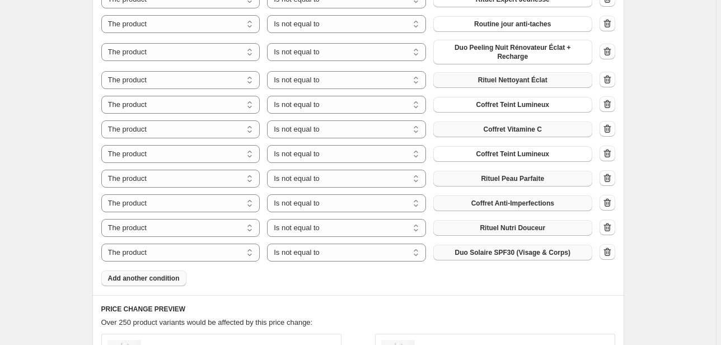
click at [150, 274] on span "Add another condition" at bounding box center [144, 278] width 72 height 9
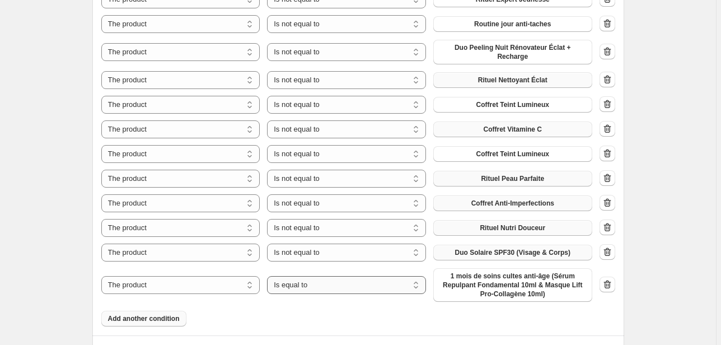
click at [334, 286] on select "Is equal to Is not equal to" at bounding box center [346, 285] width 159 height 18
select select "not_equal"
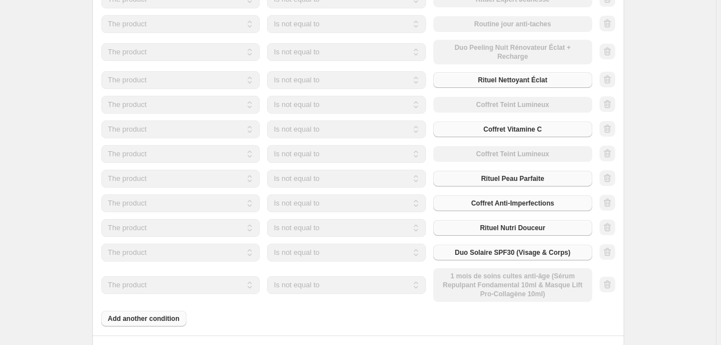
click at [491, 282] on div "The product The product's collection The product's tag The product's vendor The…" at bounding box center [346, 285] width 491 height 34
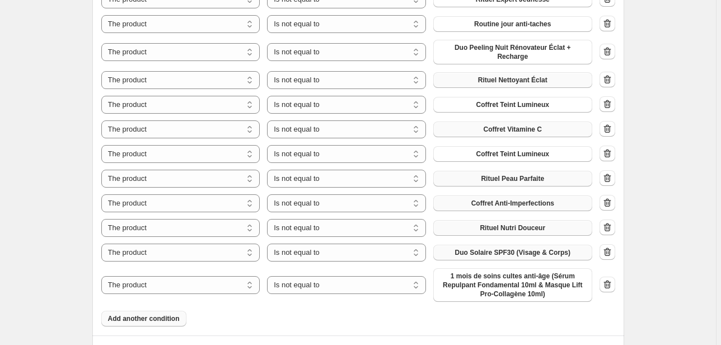
click at [491, 282] on span "1 mois de soins cultes anti-âge (Sérum Repulpant Fondamental 10ml & Masque Lift…" at bounding box center [513, 285] width 146 height 27
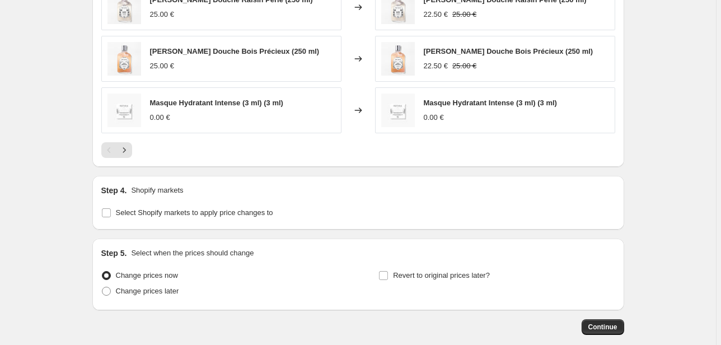
scroll to position [1507, 0]
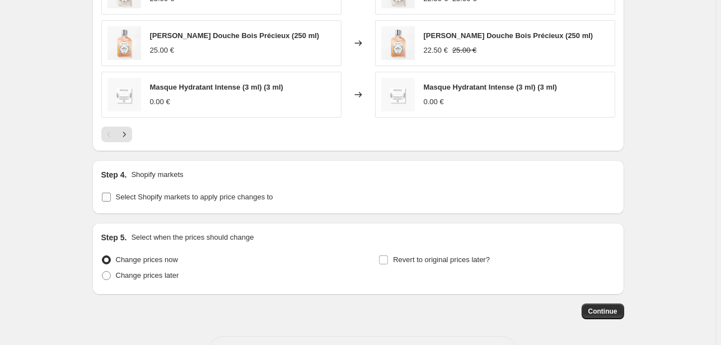
click at [116, 195] on label "Select Shopify markets to apply price changes to" at bounding box center [187, 197] width 172 height 16
click at [111, 195] on input "Select Shopify markets to apply price changes to" at bounding box center [106, 197] width 9 height 9
checkbox input "true"
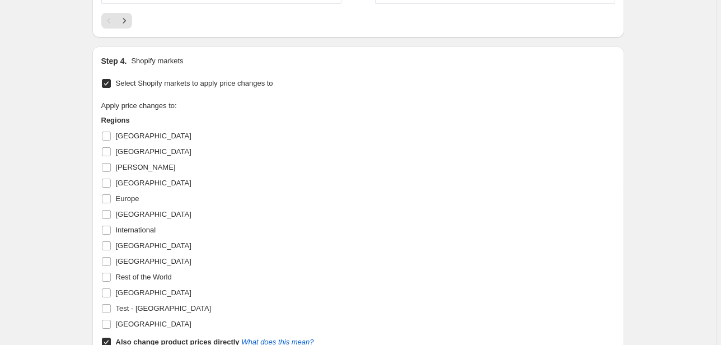
scroll to position [1642, 0]
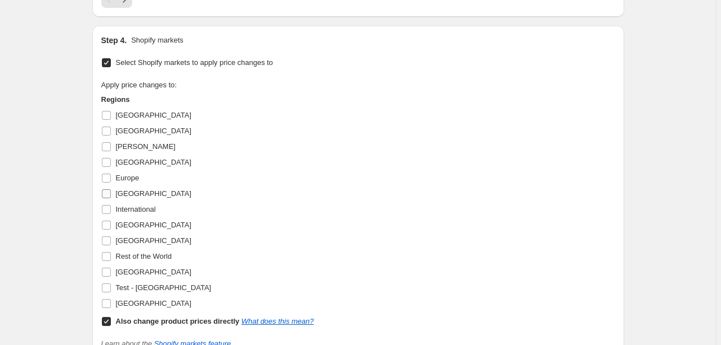
click at [138, 195] on span "[GEOGRAPHIC_DATA]" at bounding box center [154, 193] width 76 height 8
click at [111, 195] on input "[GEOGRAPHIC_DATA]" at bounding box center [106, 193] width 9 height 9
checkbox input "true"
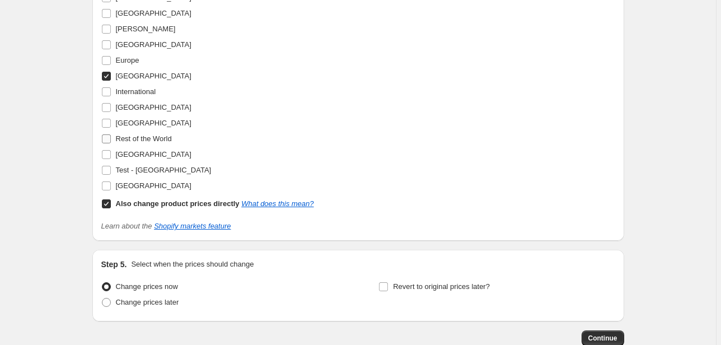
scroll to position [1776, 0]
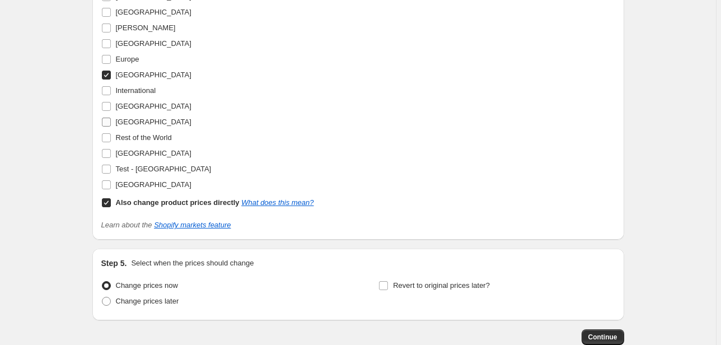
click at [118, 122] on span "[GEOGRAPHIC_DATA]" at bounding box center [154, 122] width 76 height 8
click at [111, 122] on input "[GEOGRAPHIC_DATA]" at bounding box center [106, 122] width 9 height 9
checkbox input "true"
click at [148, 296] on span "Change prices later" at bounding box center [147, 301] width 63 height 11
click at [102, 297] on input "Change prices later" at bounding box center [102, 297] width 1 height 1
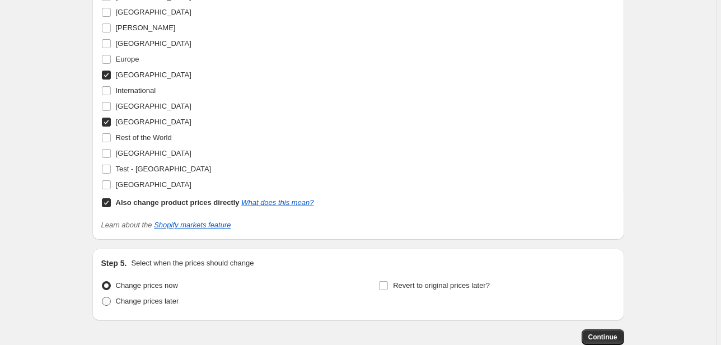
radio input "true"
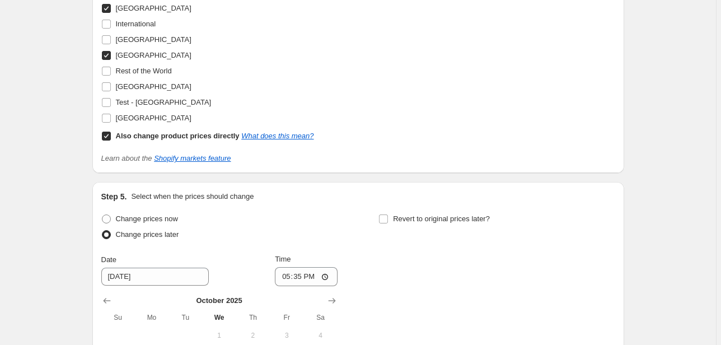
scroll to position [1955, 0]
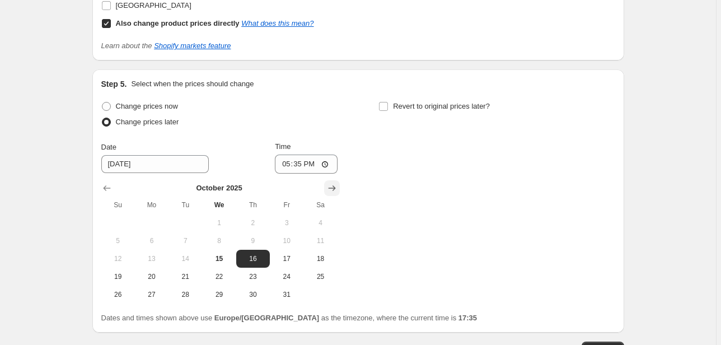
click at [336, 190] on icon "Show next month, November 2025" at bounding box center [331, 188] width 11 height 11
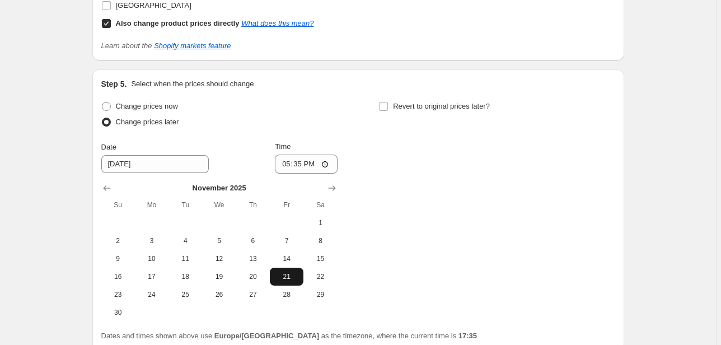
click at [283, 280] on button "21" at bounding box center [287, 277] width 34 height 18
type input "[DATE]"
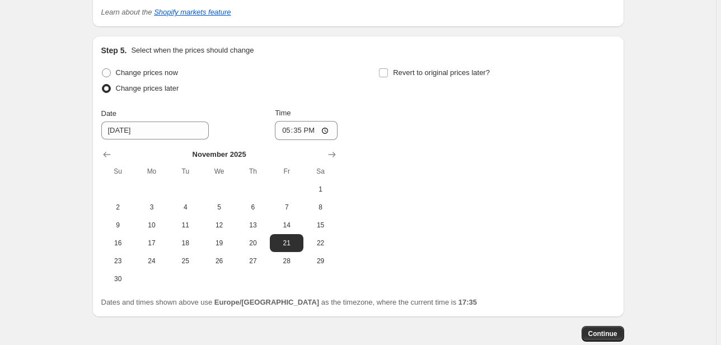
scroll to position [2045, 0]
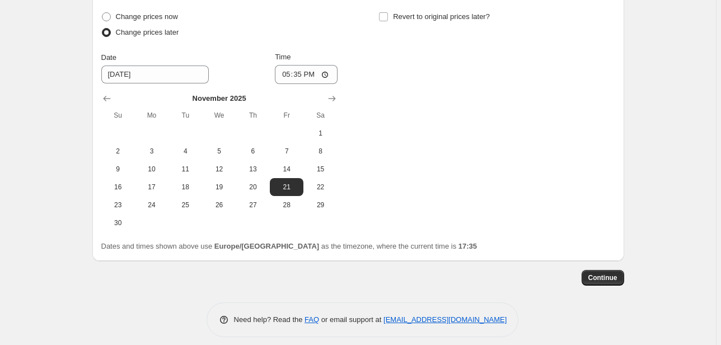
click at [395, 215] on div "Change prices now Change prices later Date 11/21/2025 Time 17:35 November 2025 …" at bounding box center [358, 120] width 514 height 223
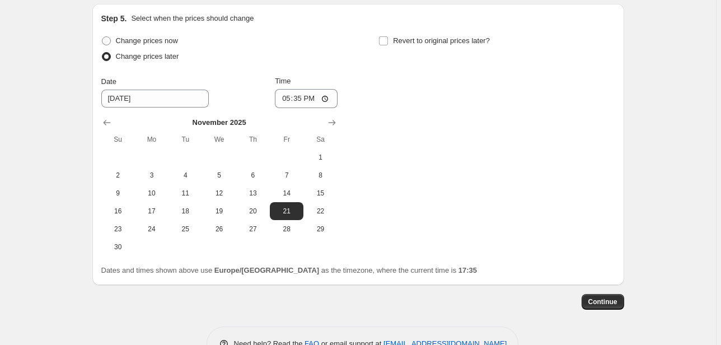
scroll to position [2000, 0]
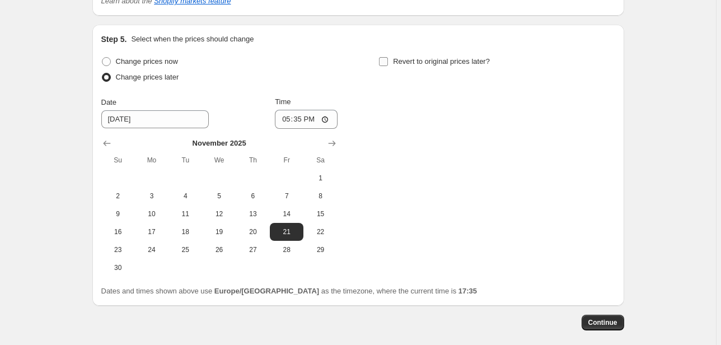
click at [389, 59] on span at bounding box center [384, 62] width 10 height 10
click at [388, 59] on input "Revert to original prices later?" at bounding box center [383, 61] width 9 height 9
checkbox input "true"
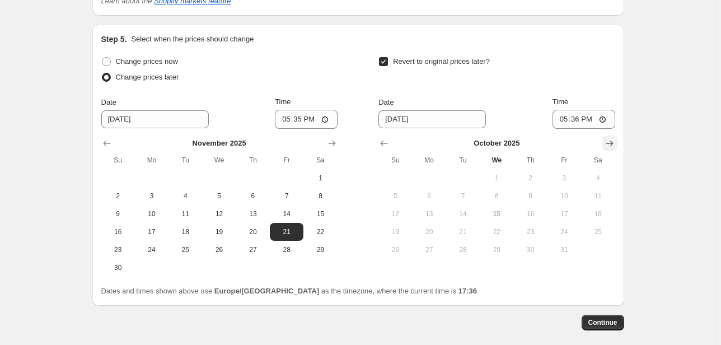
click at [614, 138] on icon "Show next month, November 2025" at bounding box center [609, 143] width 11 height 11
click at [572, 250] on span "28" at bounding box center [564, 249] width 25 height 9
type input "[DATE]"
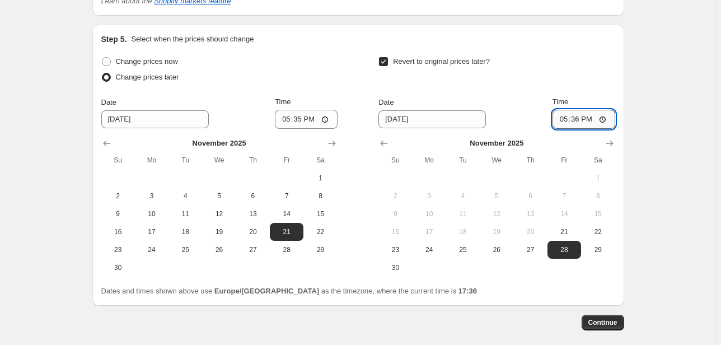
click at [597, 118] on input "17:36" at bounding box center [584, 119] width 63 height 19
click at [605, 116] on input "17:36" at bounding box center [584, 119] width 63 height 19
click at [588, 116] on input "17:36" at bounding box center [584, 119] width 63 height 19
click at [573, 118] on input "17:36" at bounding box center [584, 119] width 63 height 19
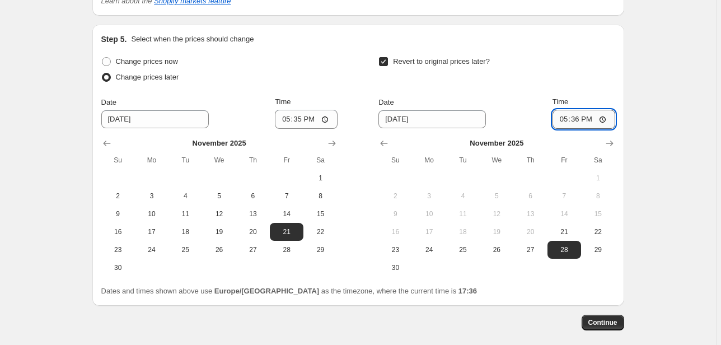
click at [573, 118] on input "17:36" at bounding box center [584, 119] width 63 height 19
click at [578, 121] on input "17:36" at bounding box center [584, 119] width 63 height 19
type input "23:59"
click at [587, 296] on div "Step 5. Select when the prices should change Change prices now Change prices la…" at bounding box center [358, 165] width 532 height 281
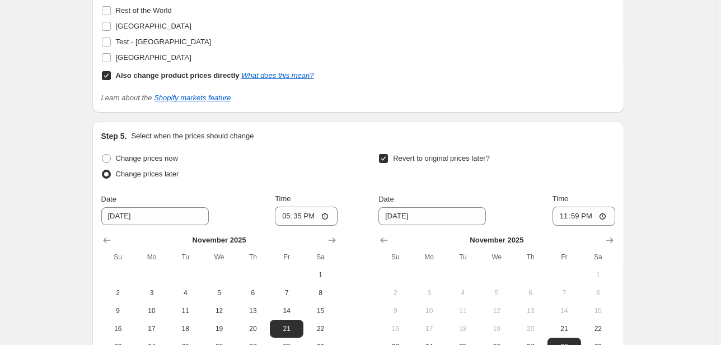
scroll to position [2045, 0]
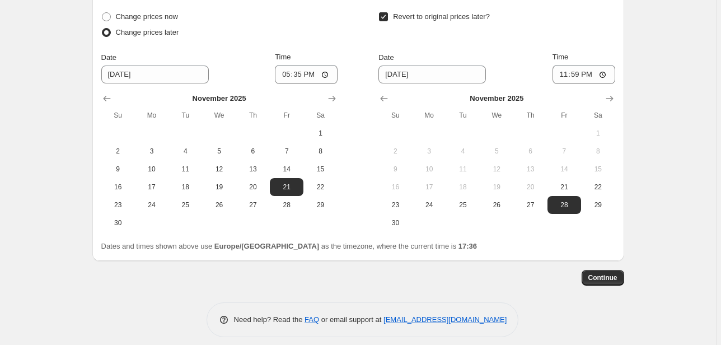
click at [614, 277] on span "Continue" at bounding box center [602, 277] width 29 height 9
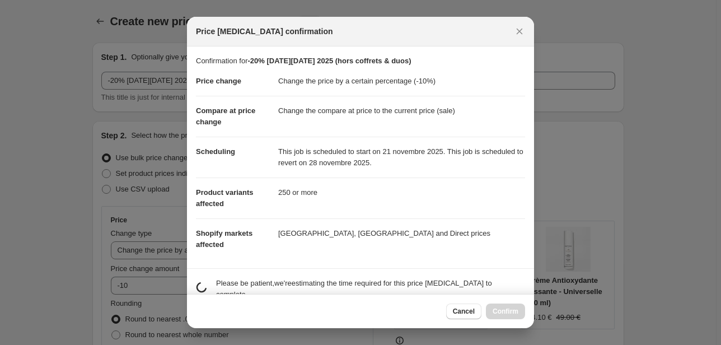
scroll to position [0, 0]
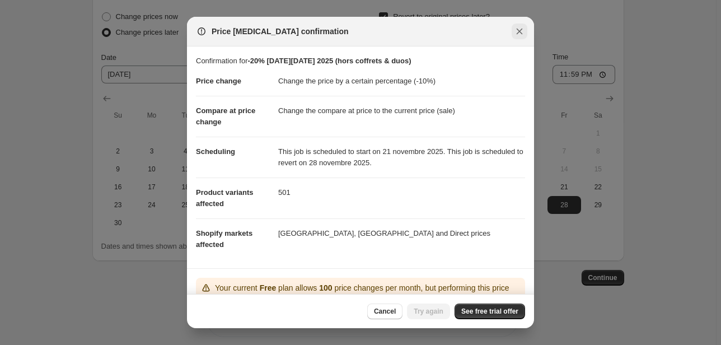
click at [522, 31] on icon "Close" at bounding box center [519, 31] width 11 height 11
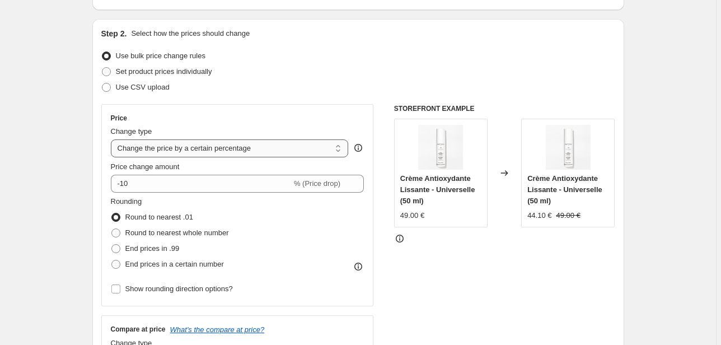
scroll to position [74, 0]
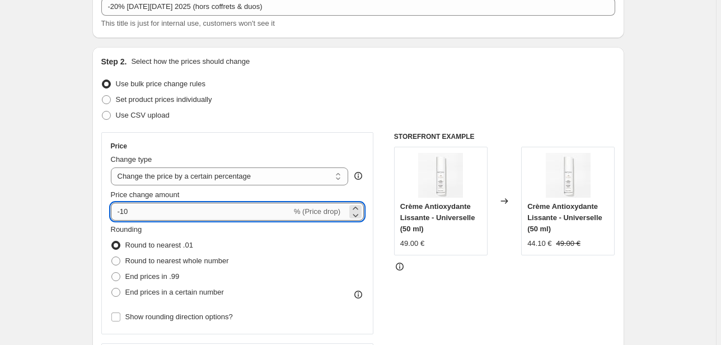
drag, startPoint x: 129, startPoint y: 215, endPoint x: 123, endPoint y: 213, distance: 6.0
click at [123, 213] on input "-10" at bounding box center [201, 212] width 181 height 18
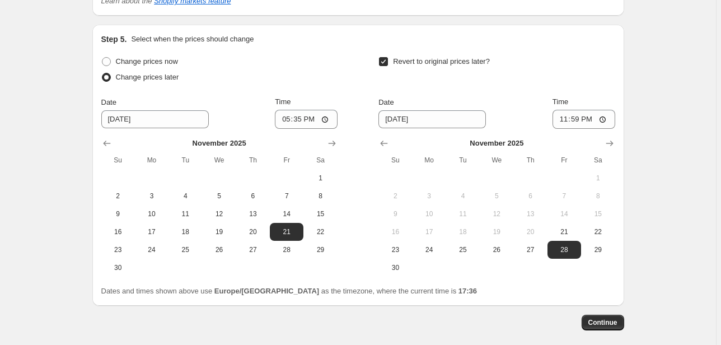
scroll to position [2052, 0]
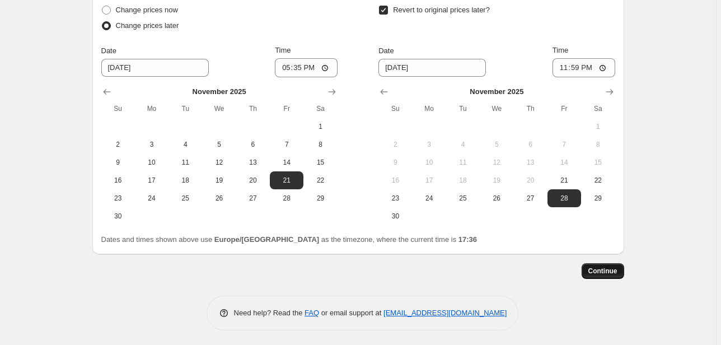
type input "-20"
click at [618, 270] on span "Continue" at bounding box center [602, 271] width 29 height 9
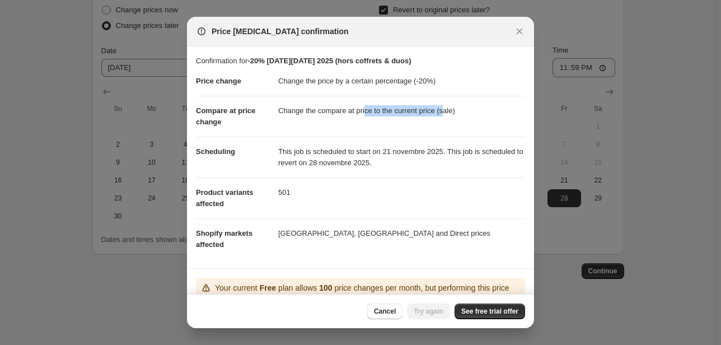
drag, startPoint x: 370, startPoint y: 108, endPoint x: 457, endPoint y: 121, distance: 88.4
click at [457, 121] on dd "Change the compare at price to the current price (sale)" at bounding box center [401, 111] width 247 height 30
click at [473, 122] on dd "Change the compare at price to the current price (sale)" at bounding box center [401, 111] width 247 height 30
drag, startPoint x: 477, startPoint y: 121, endPoint x: 334, endPoint y: 108, distance: 144.0
click at [334, 108] on dd "Change the compare at price to the current price (sale)" at bounding box center [401, 111] width 247 height 30
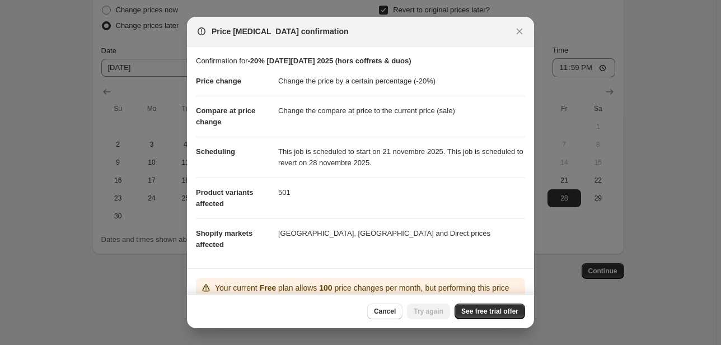
click at [329, 125] on dl "Price change Change the price by a certain percentage (-20%) Compare at price c…" at bounding box center [360, 163] width 329 height 193
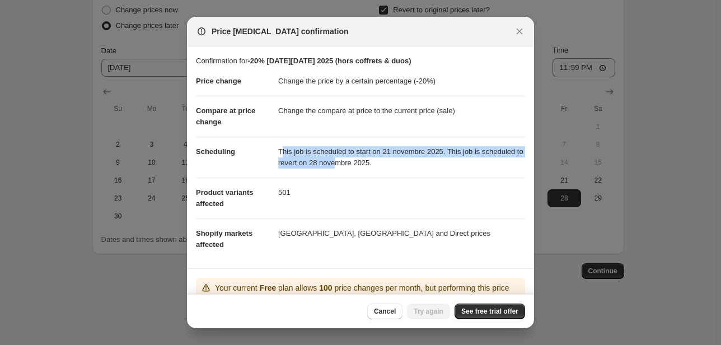
drag, startPoint x: 281, startPoint y: 154, endPoint x: 385, endPoint y: 170, distance: 105.3
click at [385, 170] on dd "This job is scheduled to start on 21 novembre 2025. This job is scheduled to re…" at bounding box center [401, 157] width 247 height 41
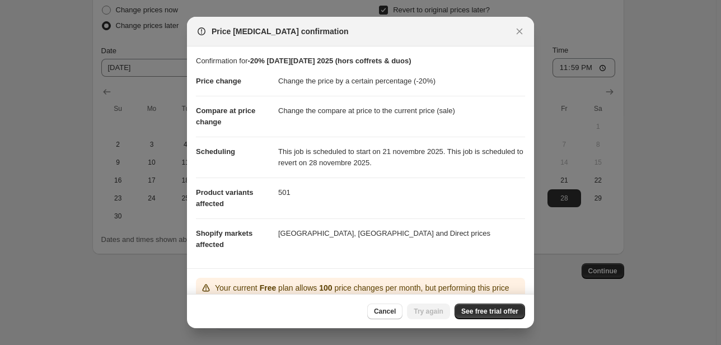
click at [406, 172] on dd "This job is scheduled to start on 21 novembre 2025. This job is scheduled to re…" at bounding box center [401, 157] width 247 height 41
click at [525, 36] on button "Close" at bounding box center [520, 32] width 16 height 16
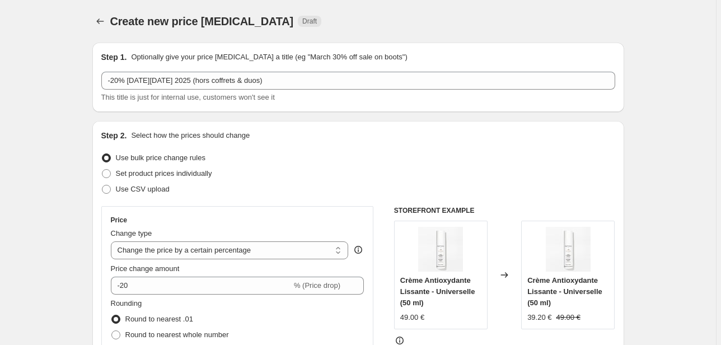
scroll to position [2052, 0]
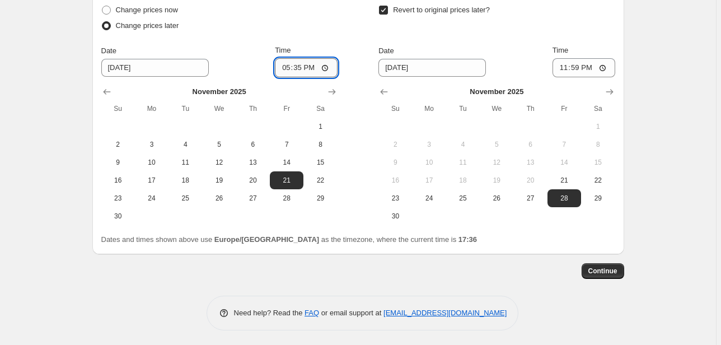
click at [303, 62] on input "17:35" at bounding box center [306, 67] width 63 height 19
type input "00:01"
click at [348, 66] on div "Change prices now Change prices later Date 11/21/2025 Time 00:01 November 2025 …" at bounding box center [358, 113] width 514 height 223
click at [510, 263] on div "Continue" at bounding box center [358, 271] width 532 height 16
click at [592, 267] on span "Continue" at bounding box center [602, 271] width 29 height 9
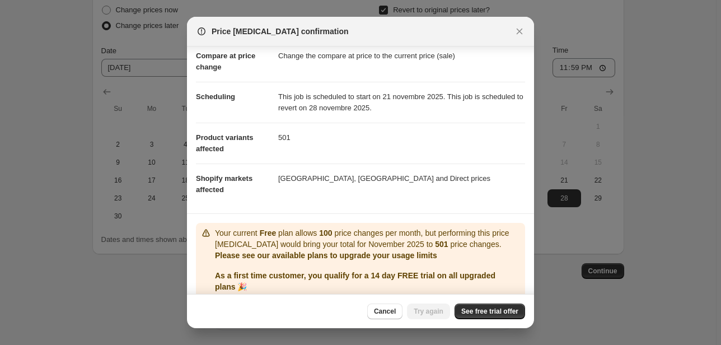
scroll to position [108, 0]
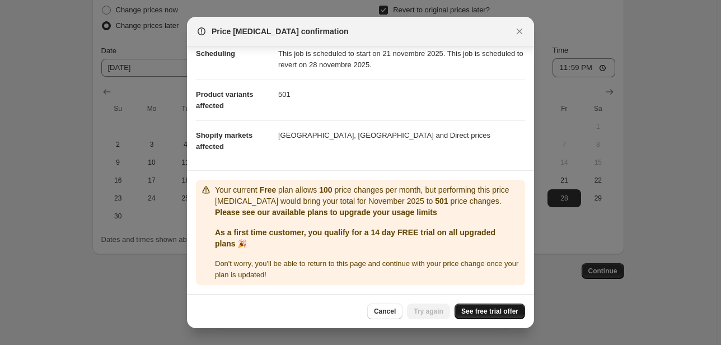
click at [495, 314] on span "See free trial offer" at bounding box center [489, 311] width 57 height 9
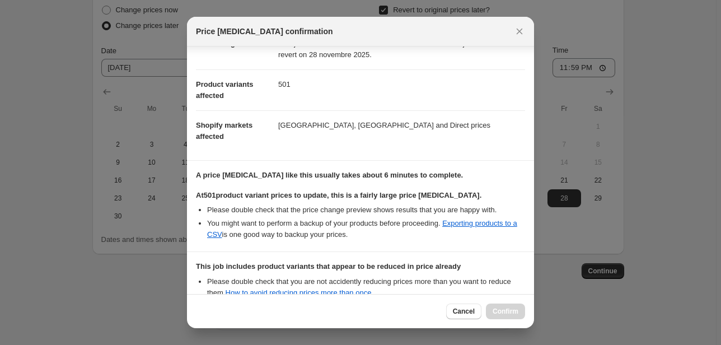
click at [475, 246] on section "A price change job like this usually takes about 6 minutes to complete. At 501 …" at bounding box center [360, 206] width 347 height 91
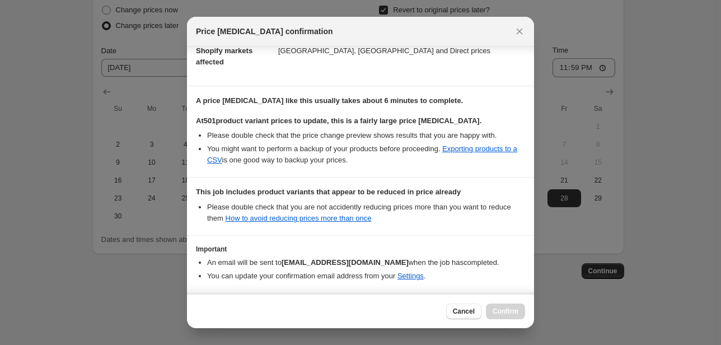
scroll to position [226, 0]
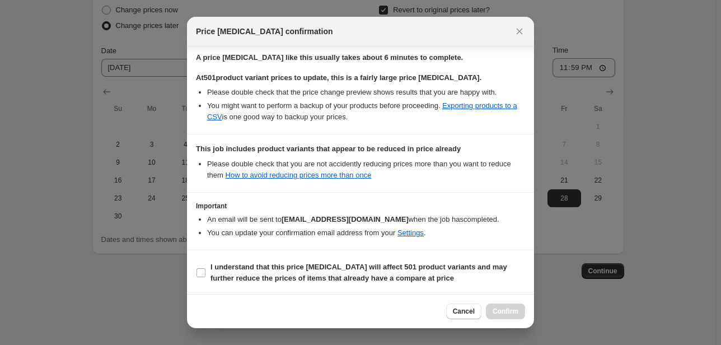
click at [492, 305] on div "Cancel Confirm" at bounding box center [485, 311] width 79 height 16
click at [205, 267] on label "I understand that this price change job will affect 501 product variants and ma…" at bounding box center [360, 272] width 329 height 27
click at [205, 268] on input "I understand that this price change job will affect 501 product variants and ma…" at bounding box center [201, 272] width 9 height 9
checkbox input "true"
click at [523, 311] on button "Confirm" at bounding box center [505, 311] width 39 height 16
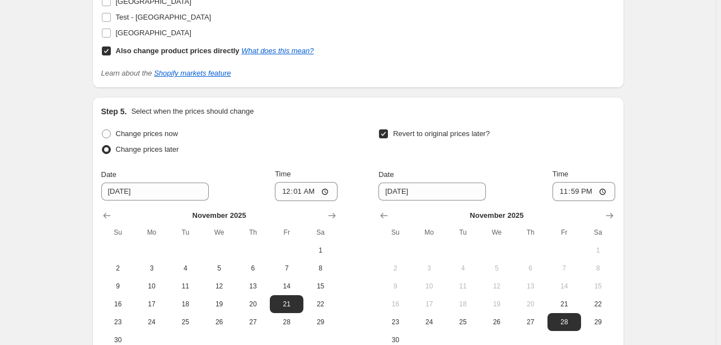
scroll to position [2120, 0]
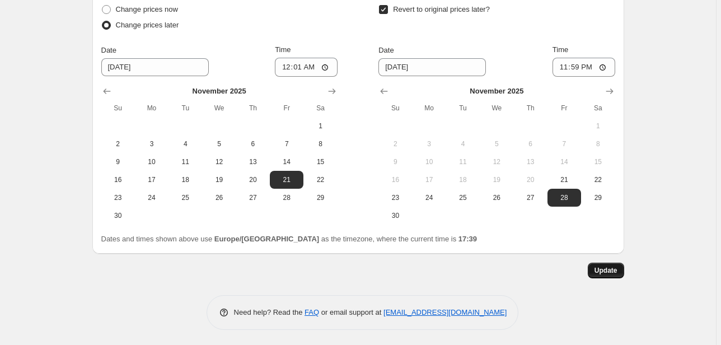
click at [611, 271] on span "Update" at bounding box center [606, 270] width 23 height 9
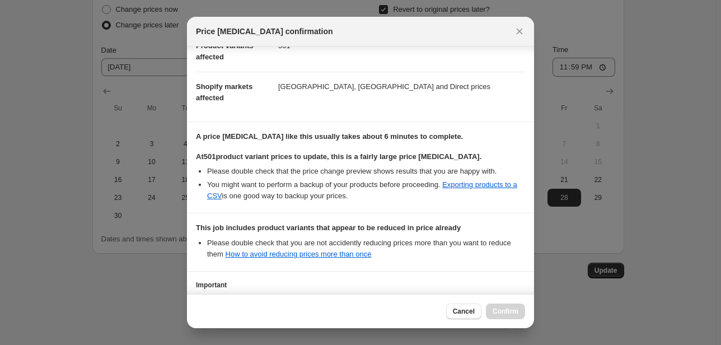
scroll to position [226, 0]
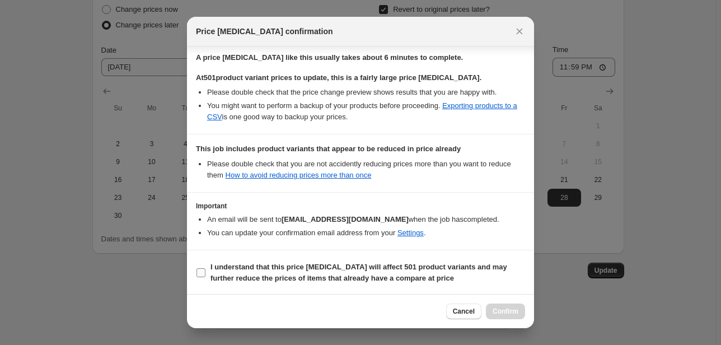
click at [203, 274] on input "I understand that this price change job will affect 501 product variants and ma…" at bounding box center [201, 272] width 9 height 9
checkbox input "true"
click at [508, 316] on button "Confirm" at bounding box center [505, 311] width 39 height 16
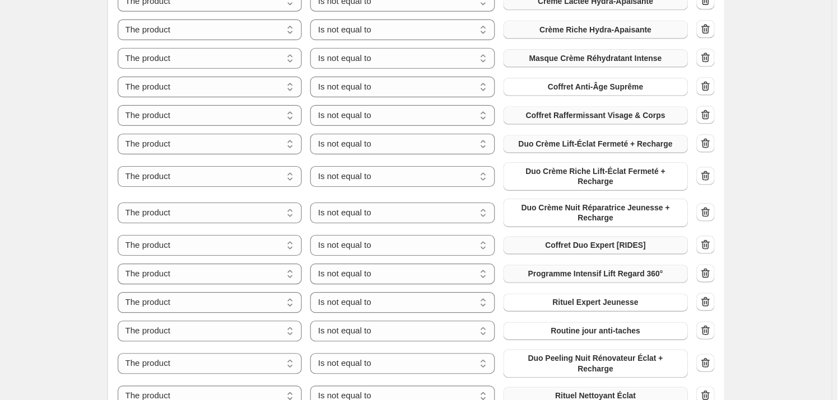
scroll to position [821, 0]
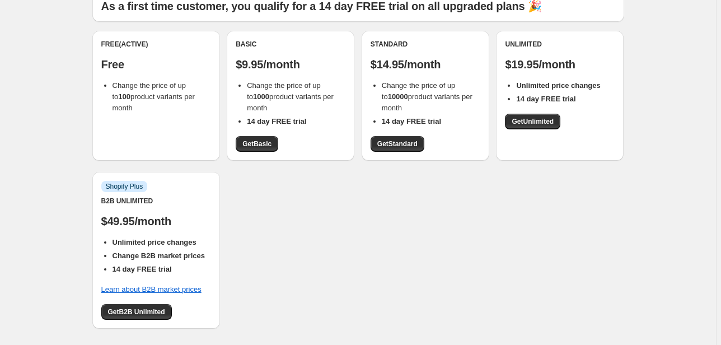
scroll to position [45, 0]
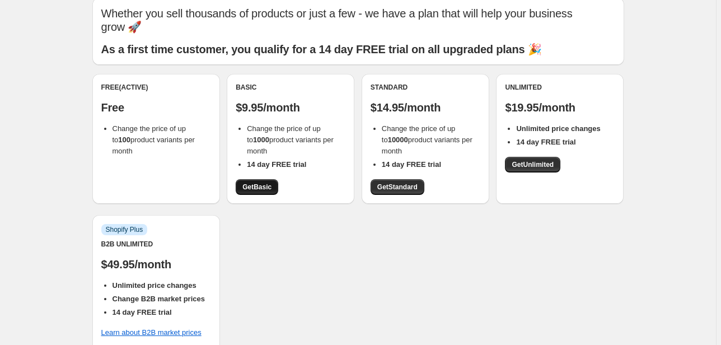
click at [269, 188] on span "Get Basic" at bounding box center [256, 187] width 29 height 9
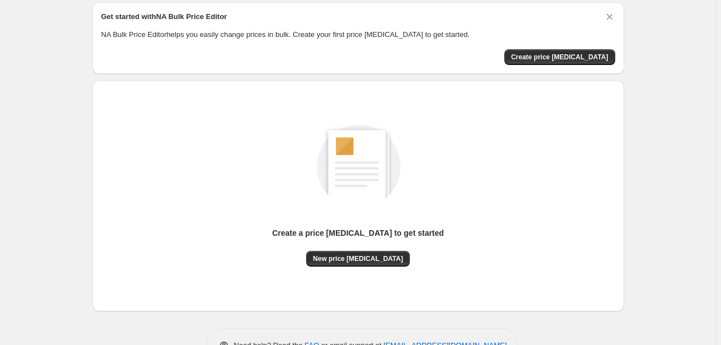
scroll to position [74, 0]
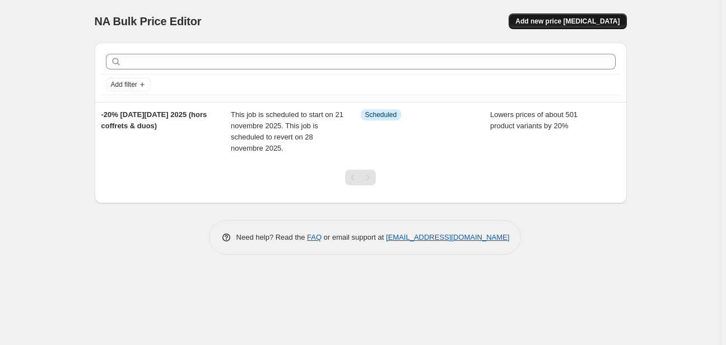
click at [602, 21] on span "Add new price [MEDICAL_DATA]" at bounding box center [567, 21] width 104 height 9
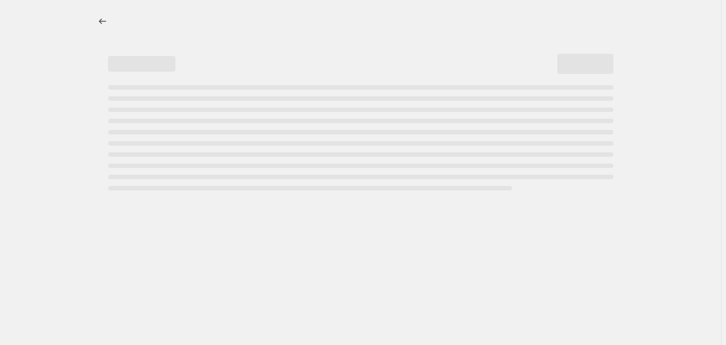
select select "percentage"
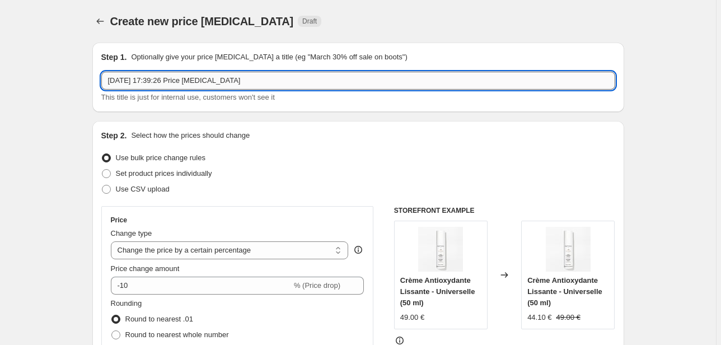
click at [158, 83] on input "[DATE] 17:39:26 Price [MEDICAL_DATA]" at bounding box center [358, 81] width 514 height 18
type input "-50% [DATE][DATE] | HYDRA"
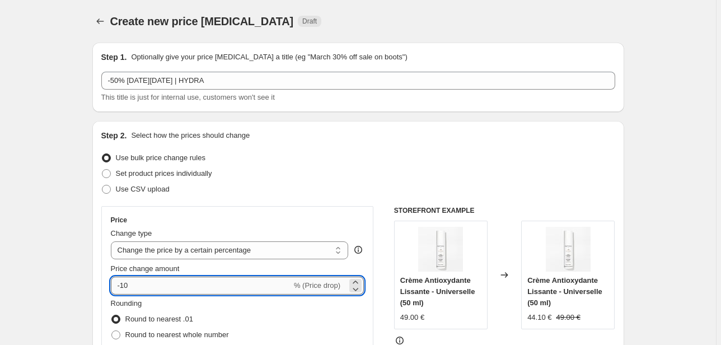
drag, startPoint x: 150, startPoint y: 282, endPoint x: 123, endPoint y: 287, distance: 27.2
click at [123, 287] on input "-10" at bounding box center [201, 286] width 181 height 18
type input "-50"
drag, startPoint x: 69, startPoint y: 235, endPoint x: 69, endPoint y: 251, distance: 16.2
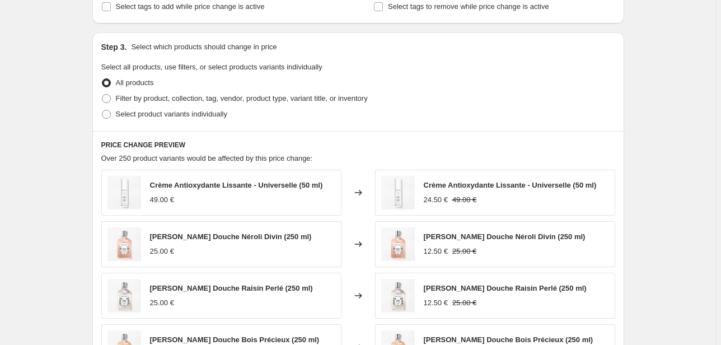
scroll to position [493, 0]
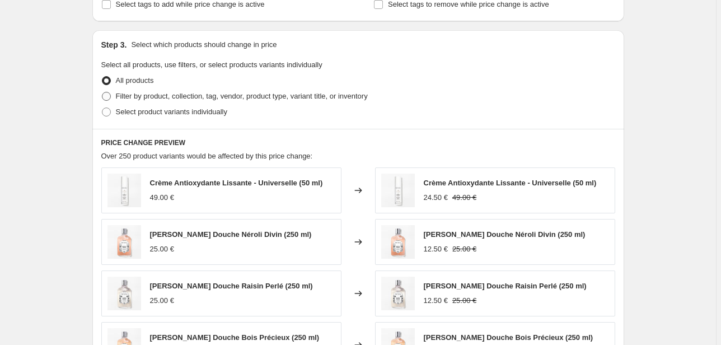
click at [153, 92] on span "Filter by product, collection, tag, vendor, product type, variant title, or inv…" at bounding box center [242, 96] width 252 height 8
click at [102, 92] on input "Filter by product, collection, tag, vendor, product type, variant title, or inv…" at bounding box center [102, 92] width 1 height 1
radio input "true"
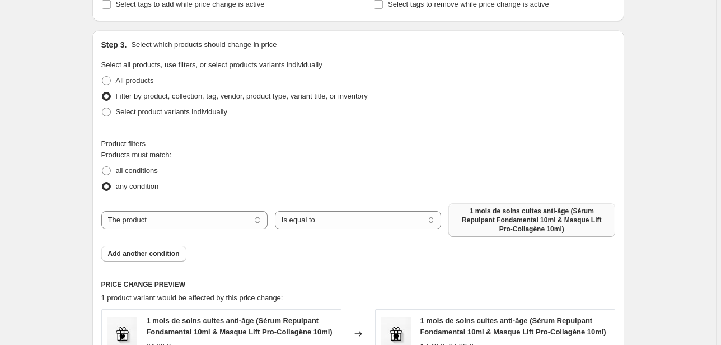
click at [531, 212] on span "1 mois de soins cultes anti-âge (Sérum Repulpant Fondamental 10ml & Masque Lift…" at bounding box center [531, 220] width 153 height 27
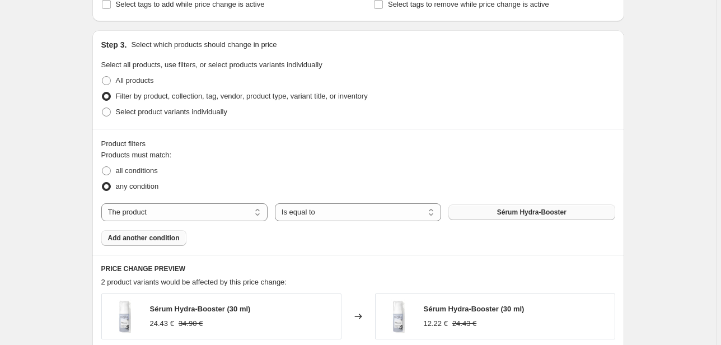
click at [157, 239] on span "Add another condition" at bounding box center [144, 237] width 72 height 9
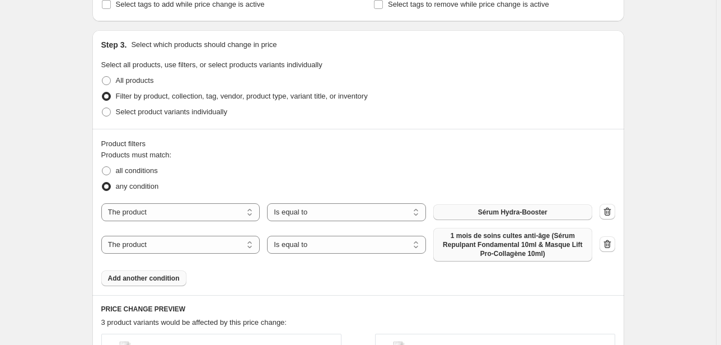
click at [493, 248] on span "1 mois de soins cultes anti-âge (Sérum Repulpant Fondamental 10ml & Masque Lift…" at bounding box center [513, 244] width 146 height 27
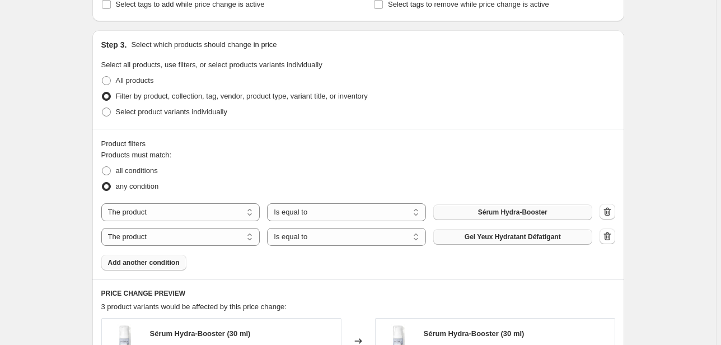
click at [134, 264] on span "Add another condition" at bounding box center [144, 262] width 72 height 9
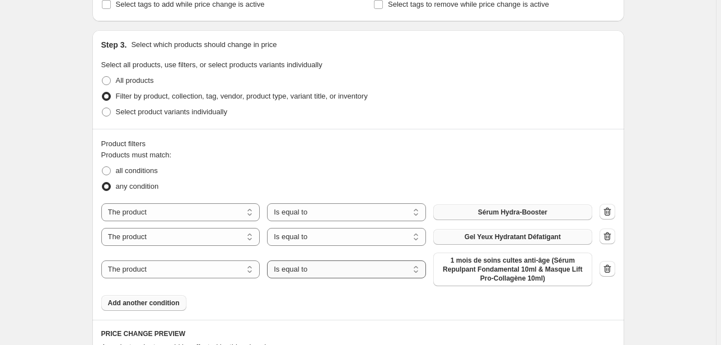
click at [307, 277] on select "Is equal to Is not equal to" at bounding box center [346, 269] width 159 height 18
click at [520, 278] on span "1 mois de soins cultes anti-âge (Sérum Repulpant Fondamental 10ml & Masque Lift…" at bounding box center [513, 269] width 146 height 27
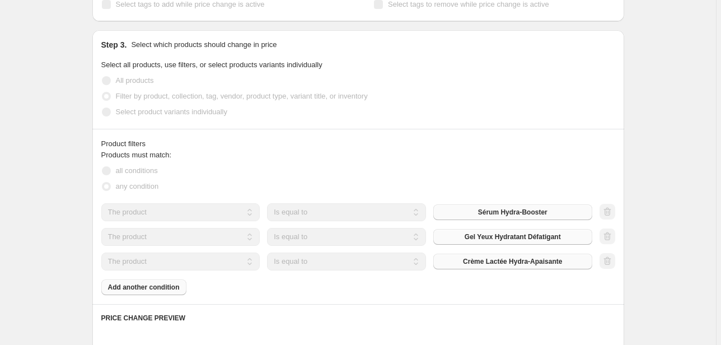
click at [128, 297] on div "Product filters Products must match: all conditions any condition The product T…" at bounding box center [358, 216] width 532 height 175
click at [137, 292] on button "Add another condition" at bounding box center [143, 287] width 85 height 16
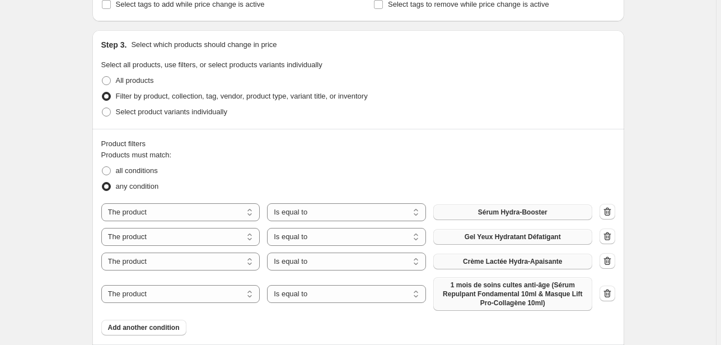
click at [468, 286] on span "1 mois de soins cultes anti-âge (Sérum Repulpant Fondamental 10ml & Masque Lift…" at bounding box center [513, 294] width 146 height 27
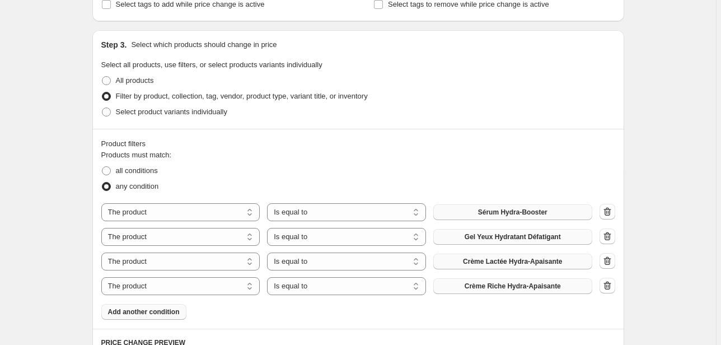
click at [141, 312] on span "Add another condition" at bounding box center [144, 311] width 72 height 9
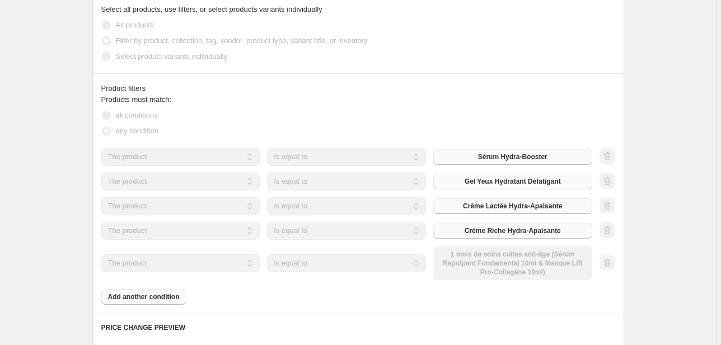
scroll to position [582, 0]
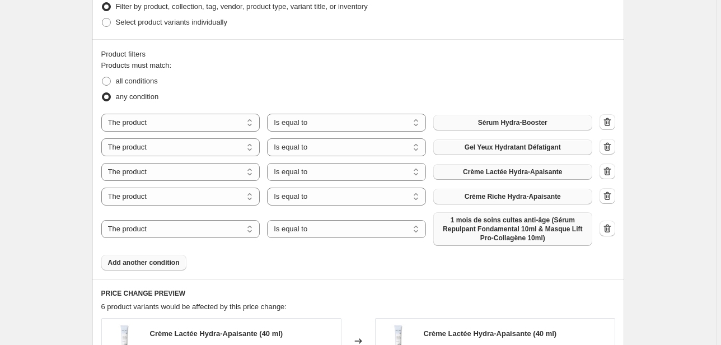
click at [487, 240] on span "1 mois de soins cultes anti-âge (Sérum Repulpant Fondamental 10ml & Masque Lift…" at bounding box center [513, 229] width 146 height 27
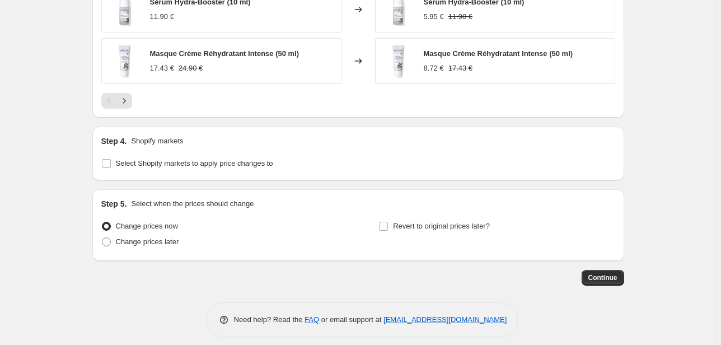
scroll to position [1059, 0]
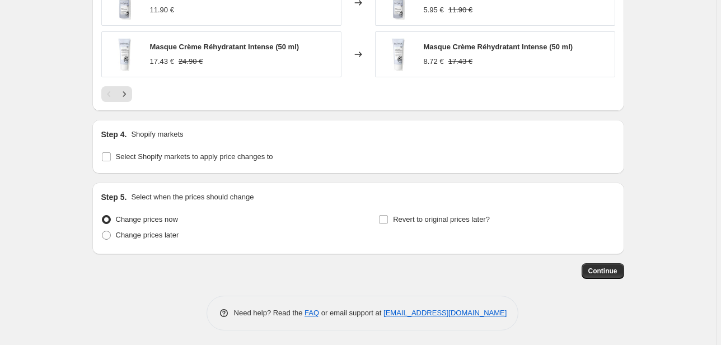
click at [160, 162] on div "Step 4. Shopify markets Select Shopify markets to apply price changes to" at bounding box center [358, 147] width 532 height 54
click at [158, 159] on span "Select Shopify markets to apply price changes to" at bounding box center [194, 156] width 157 height 11
click at [111, 159] on input "Select Shopify markets to apply price changes to" at bounding box center [106, 156] width 9 height 9
checkbox input "true"
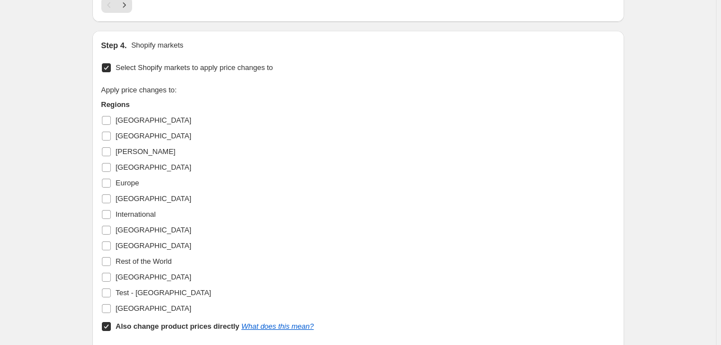
scroll to position [1149, 0]
click at [108, 196] on input "[GEOGRAPHIC_DATA]" at bounding box center [106, 198] width 9 height 9
checkbox input "true"
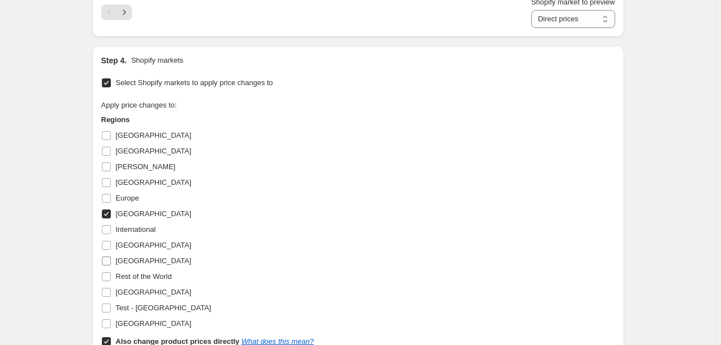
click at [109, 258] on input "[GEOGRAPHIC_DATA]" at bounding box center [106, 260] width 9 height 9
checkbox input "true"
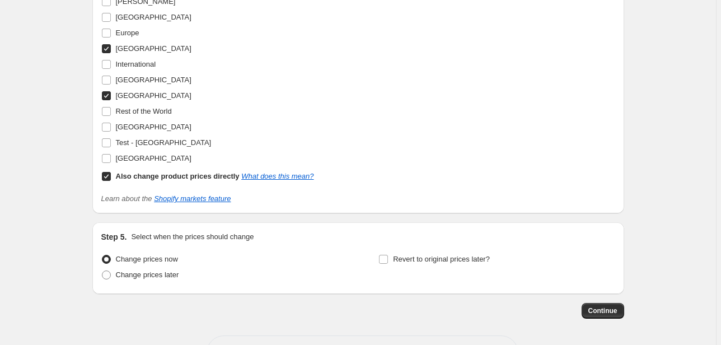
scroll to position [1328, 0]
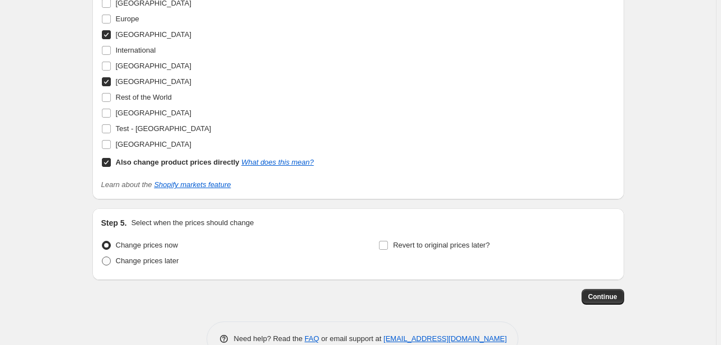
click at [128, 262] on span "Change prices later" at bounding box center [147, 260] width 63 height 8
click at [102, 257] on input "Change prices later" at bounding box center [102, 256] width 1 height 1
radio input "true"
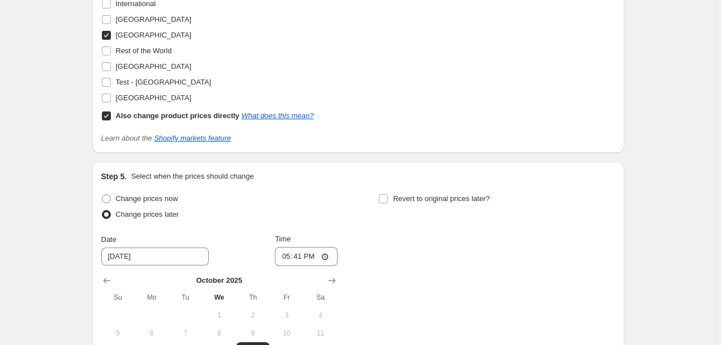
scroll to position [1463, 0]
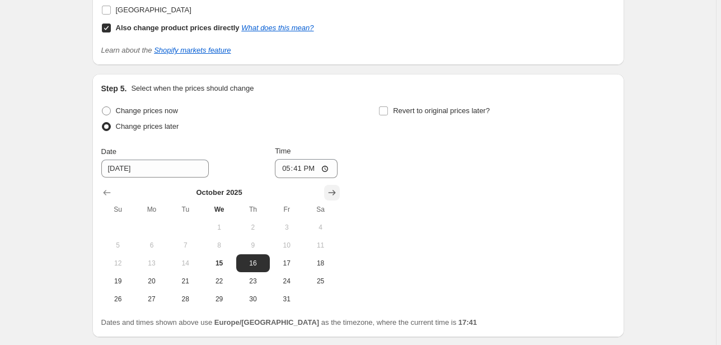
click at [328, 191] on icon "Show next month, November 2025" at bounding box center [331, 192] width 11 height 11
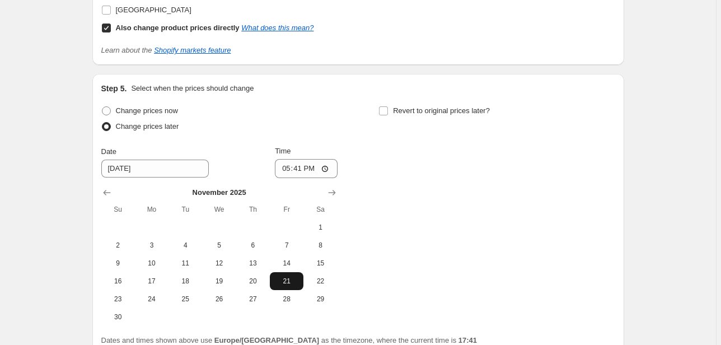
click at [282, 281] on span "21" at bounding box center [286, 281] width 25 height 9
type input "[DATE]"
click at [307, 162] on input "17:41" at bounding box center [306, 168] width 63 height 19
drag, startPoint x: 309, startPoint y: 164, endPoint x: 303, endPoint y: 166, distance: 6.4
click at [306, 165] on input "17:41" at bounding box center [306, 168] width 63 height 19
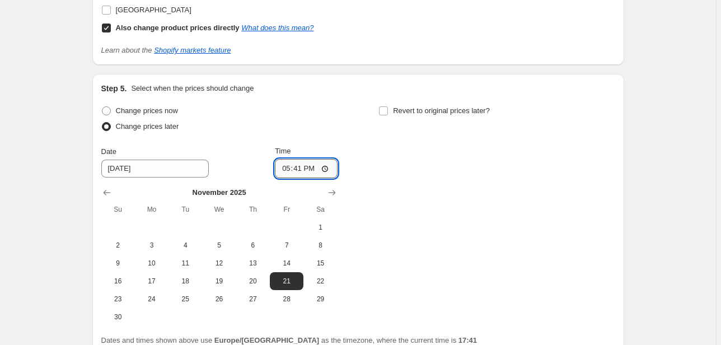
click at [298, 166] on input "17:41" at bounding box center [306, 168] width 63 height 19
type input "00:01"
click at [412, 157] on div "Change prices now Change prices later Date [DATE] Time 00:[DATE] Mo Tu We Th Fr…" at bounding box center [358, 214] width 514 height 223
click at [388, 110] on input "Revert to original prices later?" at bounding box center [383, 110] width 9 height 9
checkbox input "true"
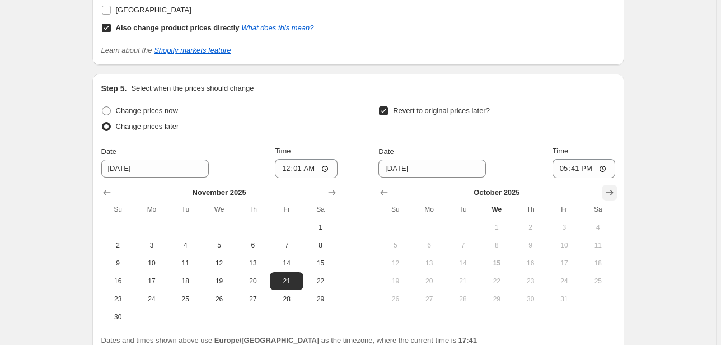
click at [604, 193] on button "Show next month, November 2025" at bounding box center [610, 193] width 16 height 16
click at [606, 192] on icon "Show next month, December 2025" at bounding box center [609, 192] width 11 height 11
click at [606, 192] on icon "Show next month, January 2026" at bounding box center [609, 192] width 11 height 11
click at [382, 193] on icon "Show previous month, December 2025" at bounding box center [384, 192] width 11 height 11
click at [384, 192] on icon "Show previous month, November 2025" at bounding box center [384, 193] width 7 height 6
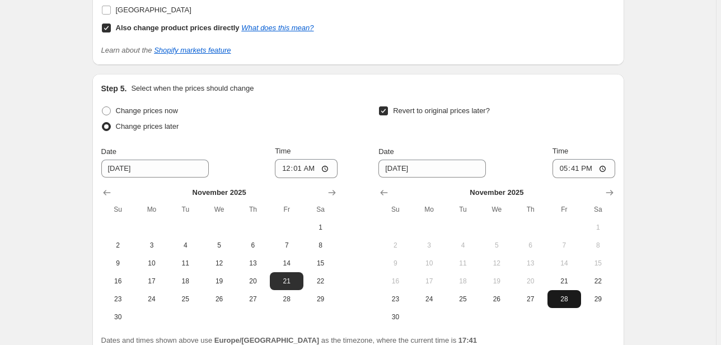
click at [562, 301] on span "28" at bounding box center [564, 299] width 25 height 9
type input "[DATE]"
click at [588, 169] on input "17:41" at bounding box center [584, 168] width 63 height 19
click at [575, 165] on input "17:41" at bounding box center [584, 168] width 63 height 19
type input "23:59"
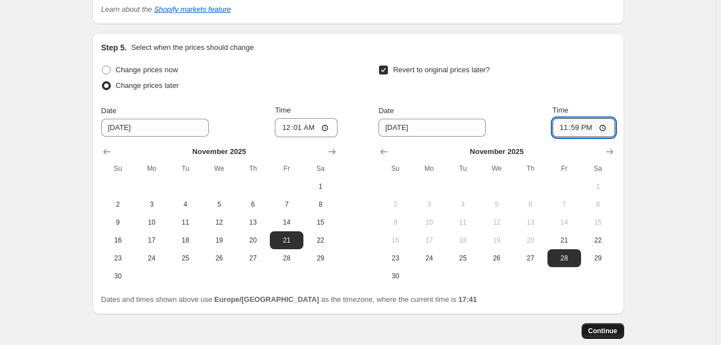
scroll to position [1563, 0]
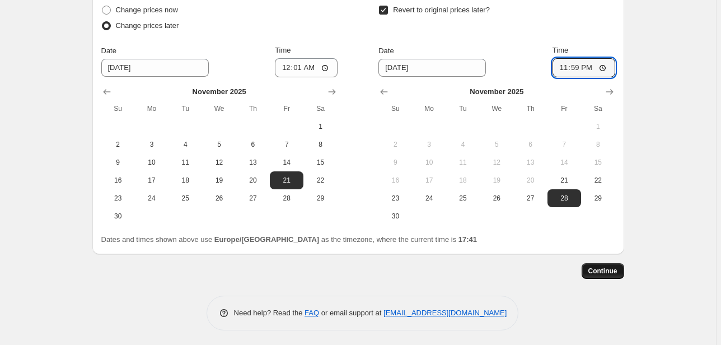
click at [599, 274] on button "Continue" at bounding box center [603, 271] width 43 height 16
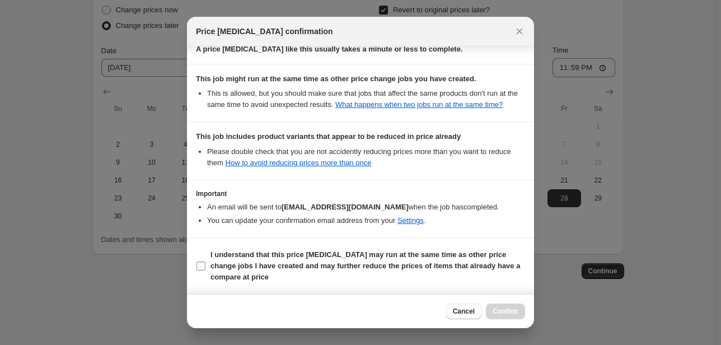
scroll to position [244, 0]
click at [209, 265] on label "I understand that this price [MEDICAL_DATA] may run at the same time as other p…" at bounding box center [360, 266] width 329 height 38
click at [205, 265] on input "I understand that this price [MEDICAL_DATA] may run at the same time as other p…" at bounding box center [201, 265] width 9 height 9
checkbox input "true"
click at [512, 305] on button "Confirm" at bounding box center [505, 311] width 39 height 16
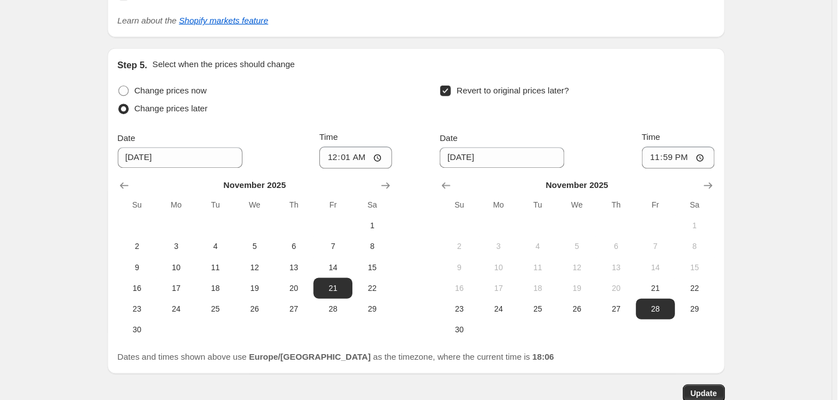
scroll to position [1563, 0]
